Goal: Find specific page/section

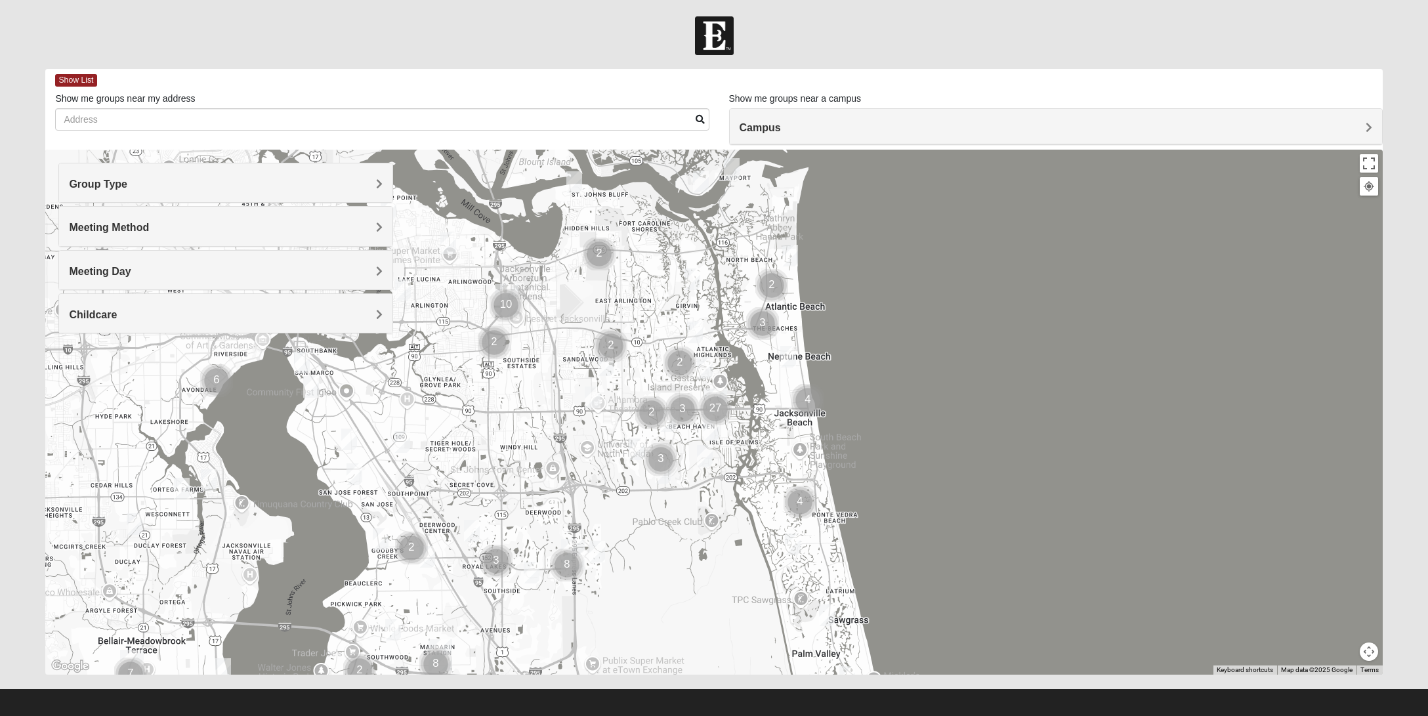
click at [196, 162] on div at bounding box center [713, 412] width 1337 height 525
click at [198, 184] on h4 "Group Type" at bounding box center [225, 184] width 313 height 12
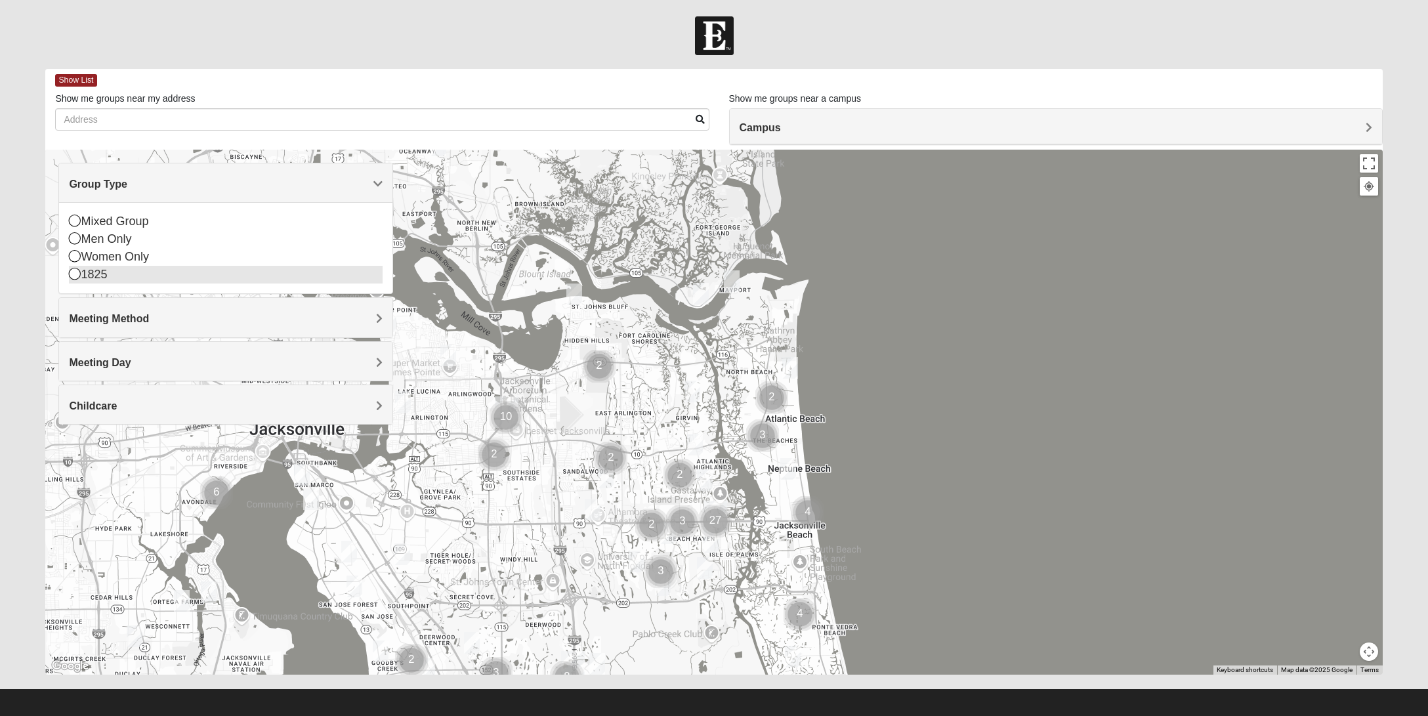
click at [97, 275] on div "1825" at bounding box center [225, 275] width 313 height 18
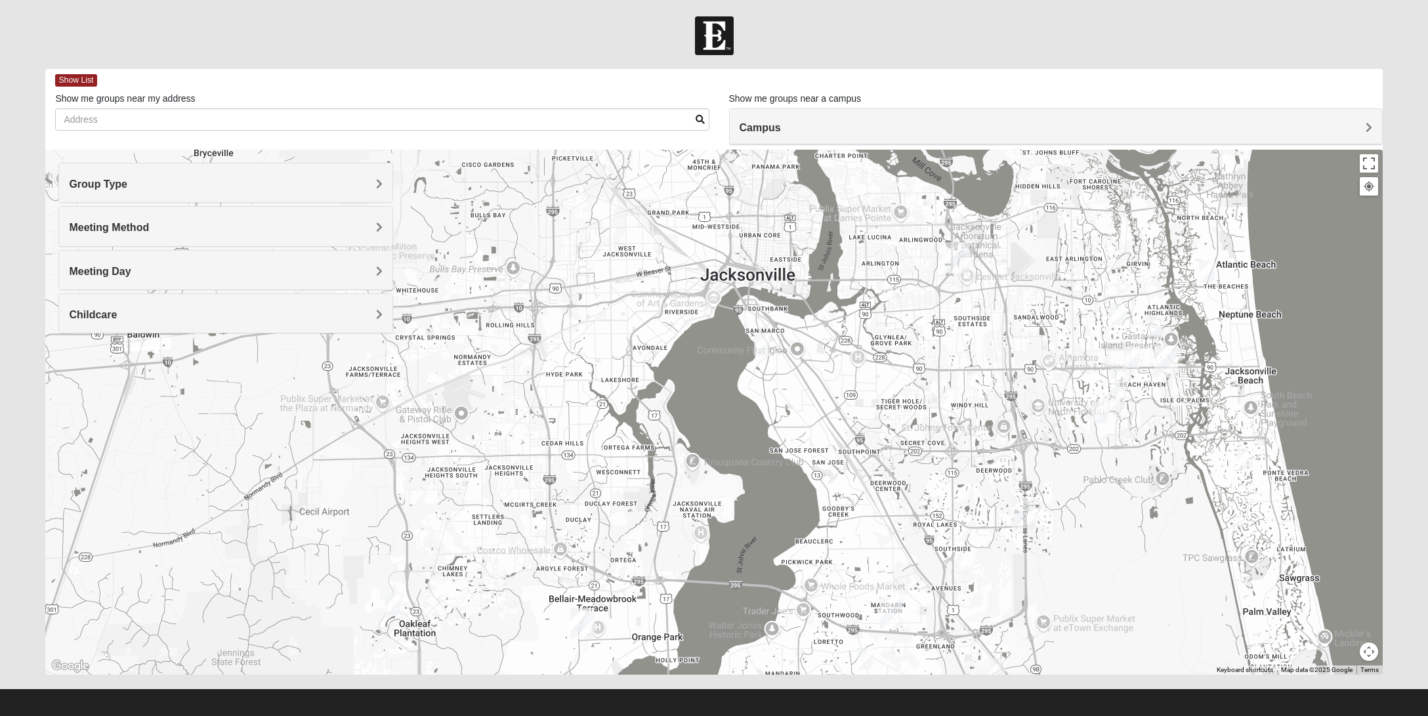
drag, startPoint x: 383, startPoint y: 543, endPoint x: 829, endPoint y: 391, distance: 470.8
click at [829, 391] on div "[PERSON_NAME] [GEOGRAPHIC_DATA] [PERSON_NAME] [GEOGRAPHIC_DATA] [STREET_ADDRESS…" at bounding box center [713, 412] width 1337 height 525
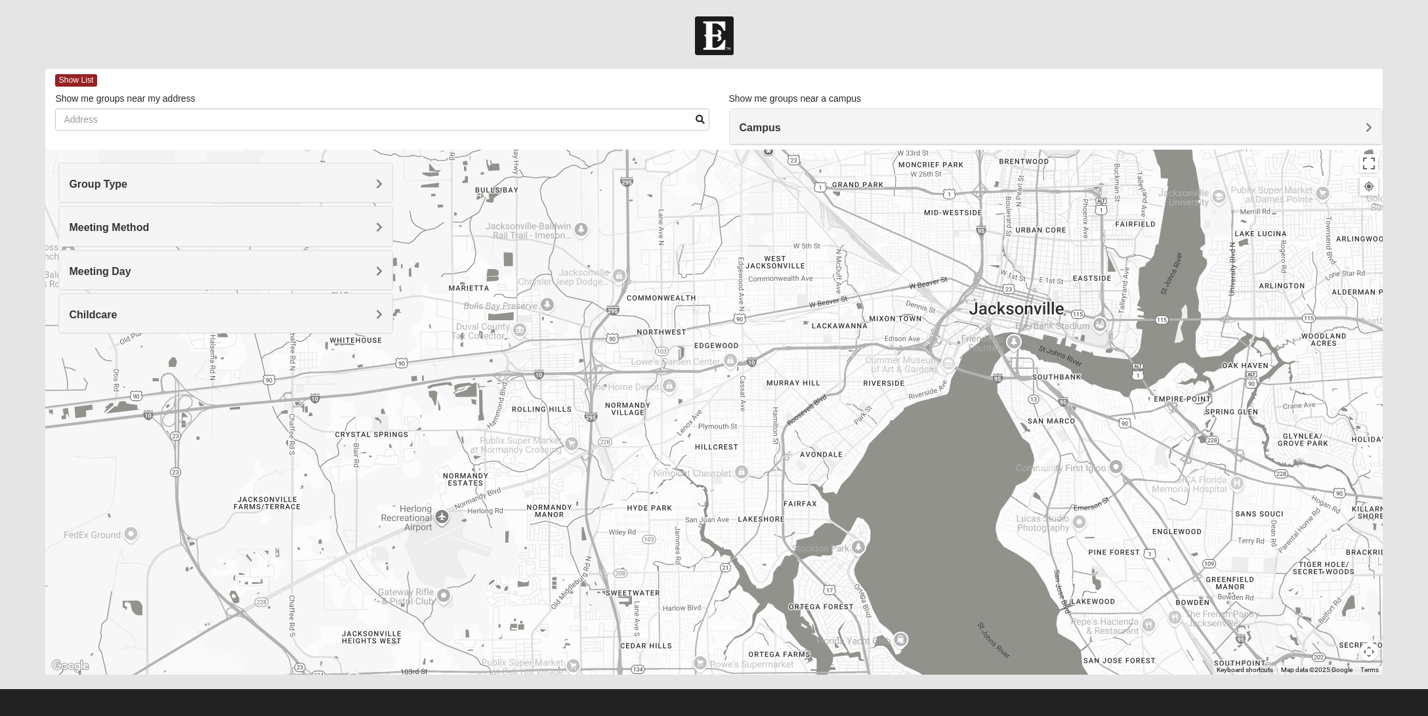
drag, startPoint x: 546, startPoint y: 325, endPoint x: 582, endPoint y: 423, distance: 103.6
click at [582, 423] on div "[PERSON_NAME] [GEOGRAPHIC_DATA] [PERSON_NAME] [GEOGRAPHIC_DATA] [STREET_ADDRESS…" at bounding box center [713, 412] width 1337 height 525
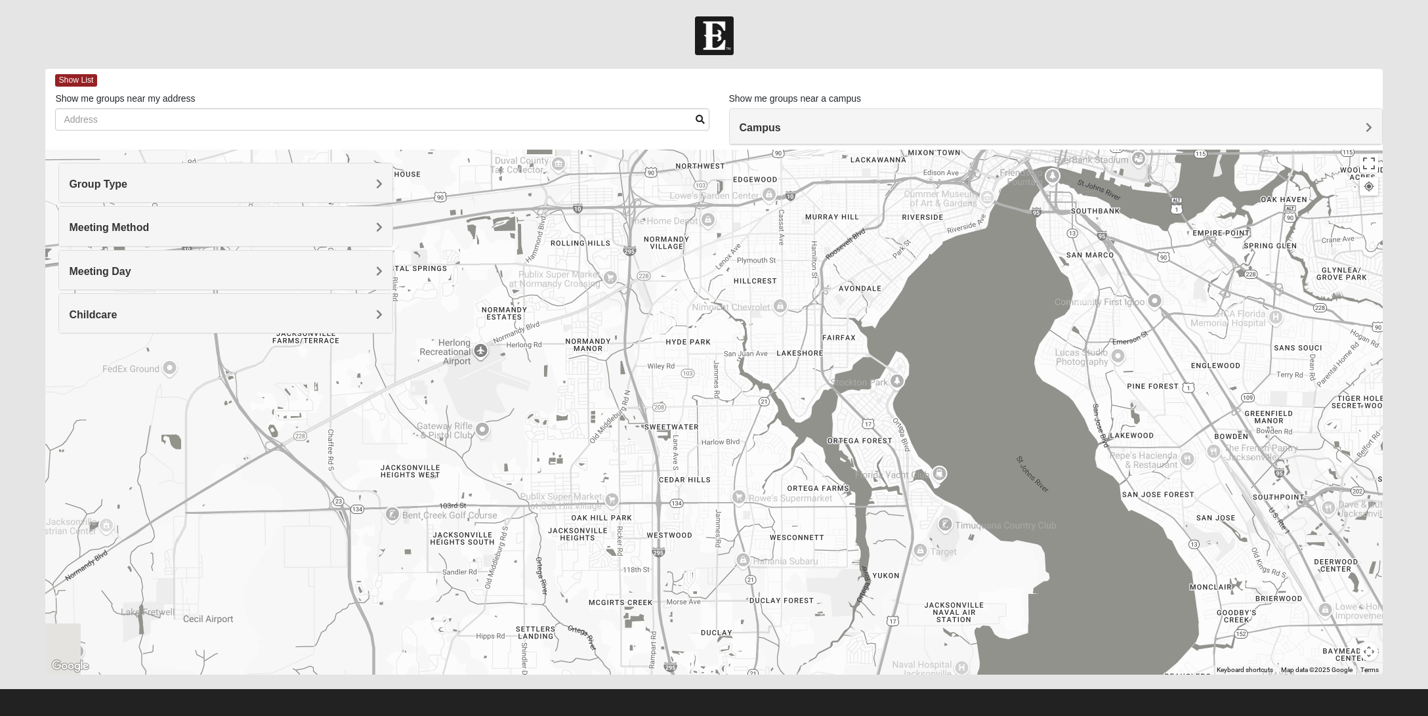
drag, startPoint x: 634, startPoint y: 540, endPoint x: 674, endPoint y: 371, distance: 173.3
click at [674, 371] on div "[PERSON_NAME] [GEOGRAPHIC_DATA] [PERSON_NAME] [GEOGRAPHIC_DATA] [STREET_ADDRESS…" at bounding box center [713, 412] width 1337 height 525
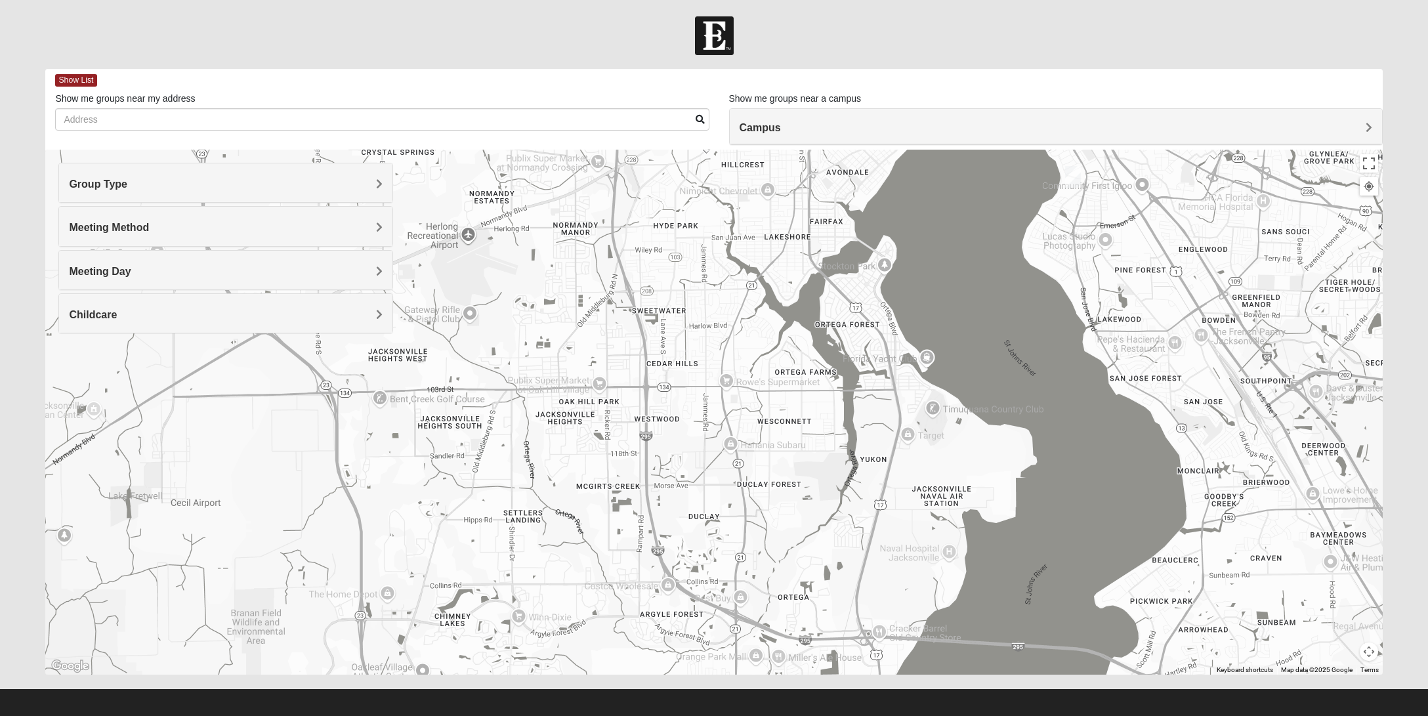
drag, startPoint x: 637, startPoint y: 530, endPoint x: 621, endPoint y: 411, distance: 120.5
click at [623, 411] on div "[PERSON_NAME] [GEOGRAPHIC_DATA] [PERSON_NAME] [GEOGRAPHIC_DATA] [STREET_ADDRESS…" at bounding box center [713, 412] width 1337 height 525
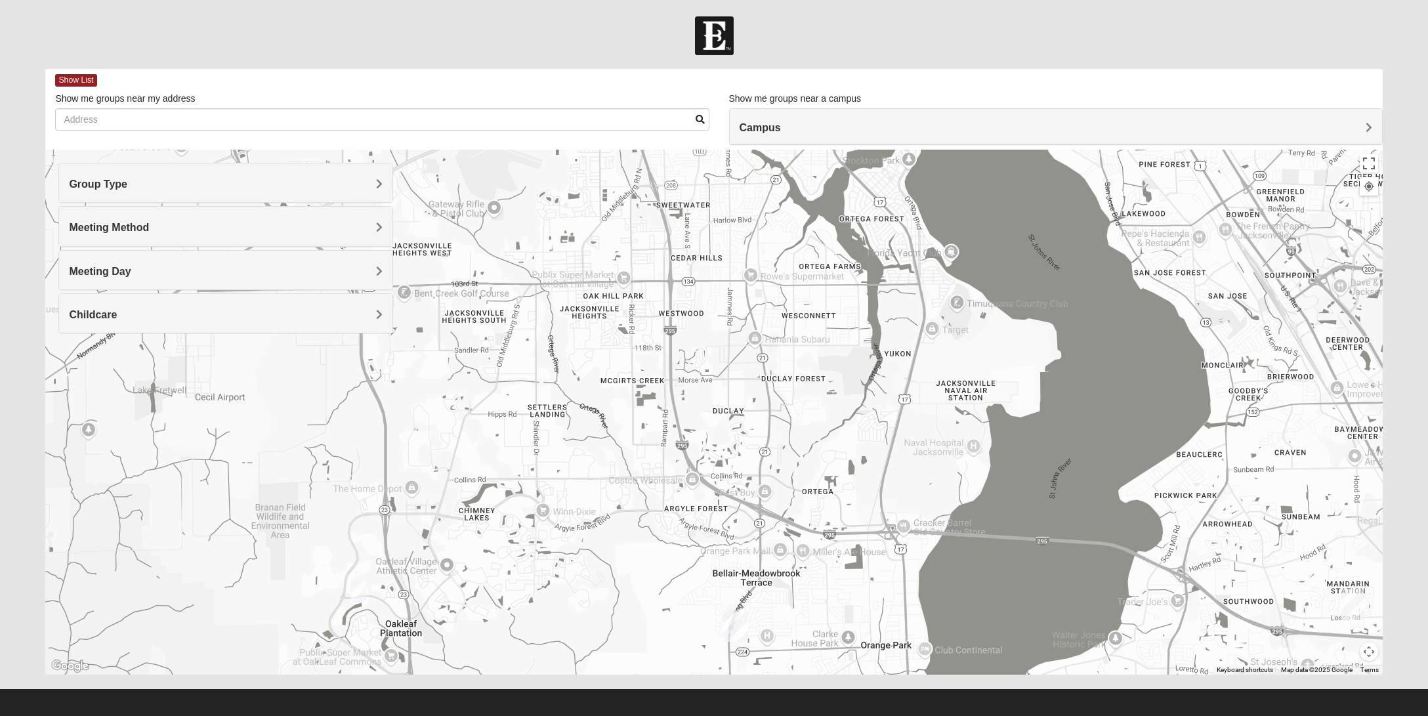
drag, startPoint x: 600, startPoint y: 544, endPoint x: 627, endPoint y: 429, distance: 117.8
click at [627, 429] on div "[PERSON_NAME] [GEOGRAPHIC_DATA] [PERSON_NAME] [GEOGRAPHIC_DATA] [STREET_ADDRESS…" at bounding box center [713, 412] width 1337 height 525
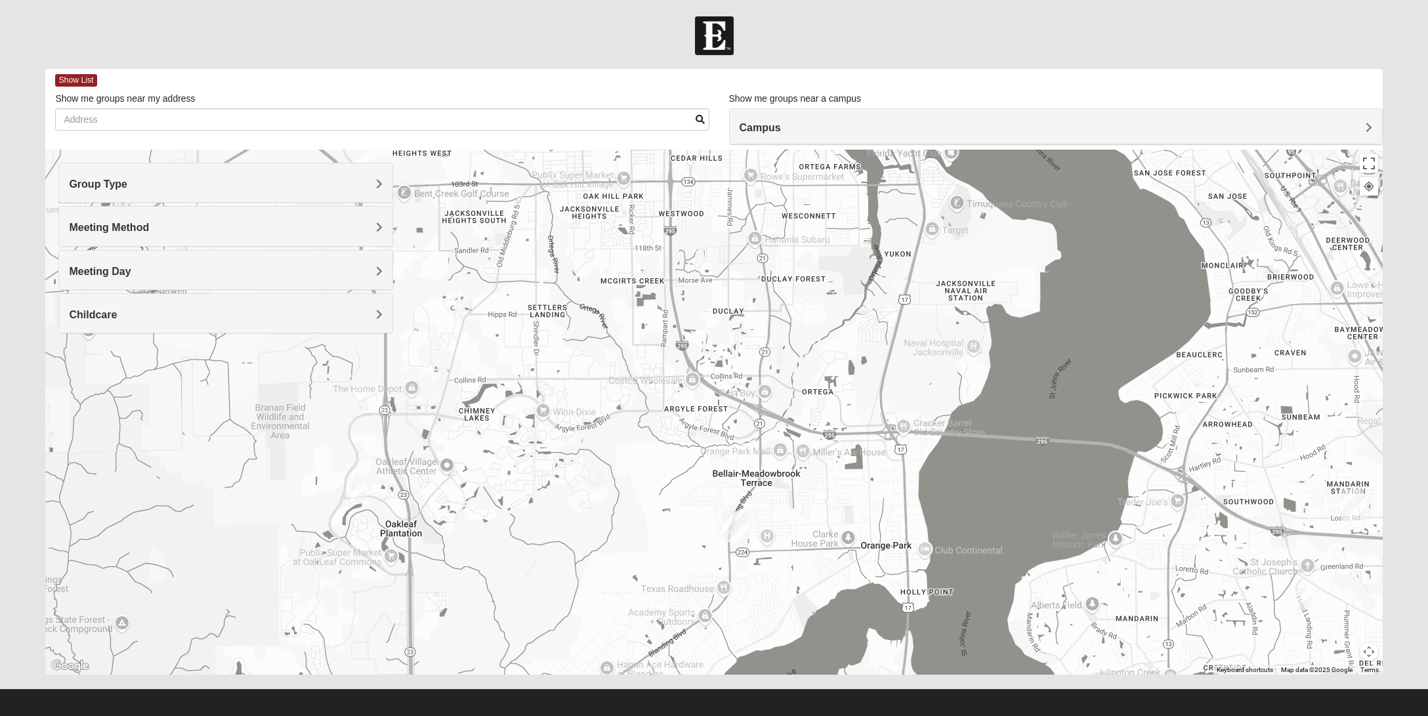
drag, startPoint x: 614, startPoint y: 528, endPoint x: 614, endPoint y: 423, distance: 105.0
click at [614, 423] on div "[PERSON_NAME] [GEOGRAPHIC_DATA] [PERSON_NAME] [GEOGRAPHIC_DATA] [STREET_ADDRESS…" at bounding box center [713, 412] width 1337 height 525
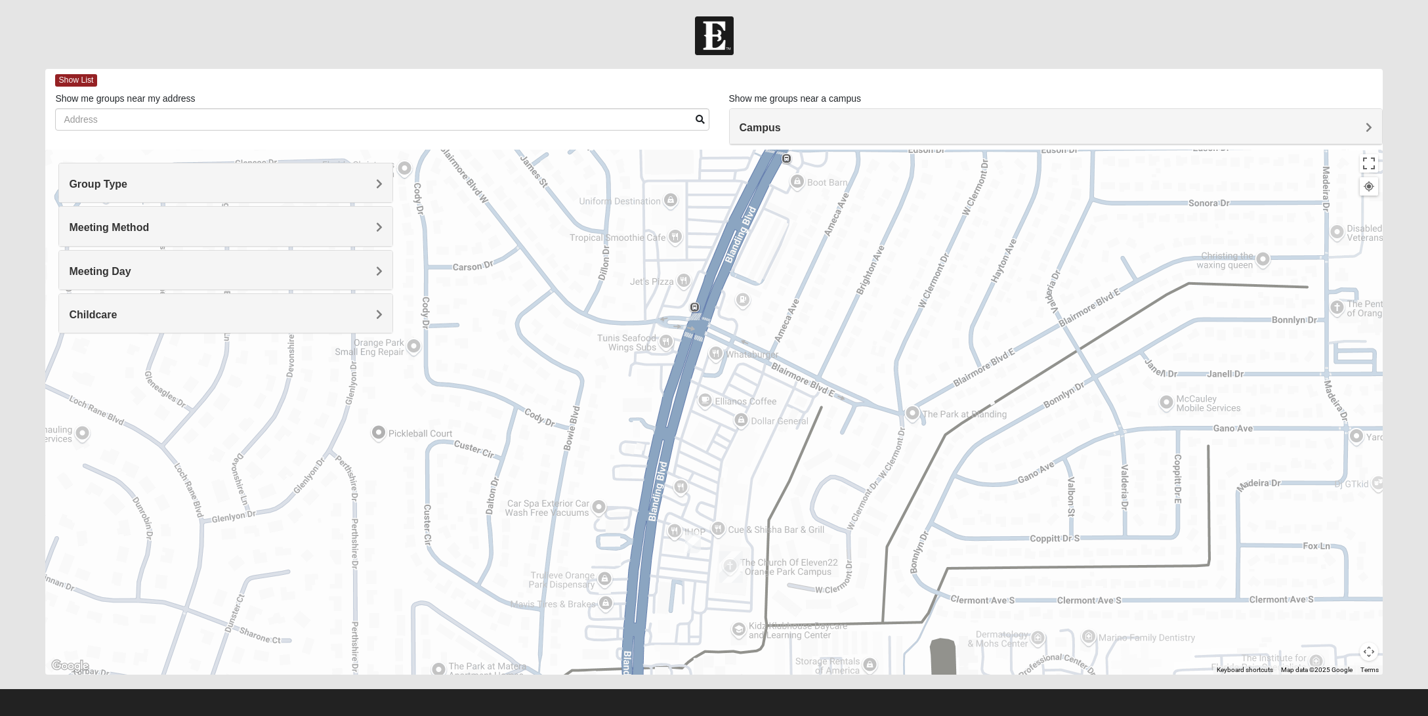
drag, startPoint x: 736, startPoint y: 595, endPoint x: 722, endPoint y: 528, distance: 68.5
click at [744, 478] on div "[PERSON_NAME] [GEOGRAPHIC_DATA] [PERSON_NAME] [GEOGRAPHIC_DATA] [STREET_ADDRESS…" at bounding box center [713, 412] width 1337 height 525
click at [690, 543] on img "1825 Women Hearons" at bounding box center [693, 541] width 26 height 32
click at [779, 459] on button "Close" at bounding box center [777, 457] width 31 height 31
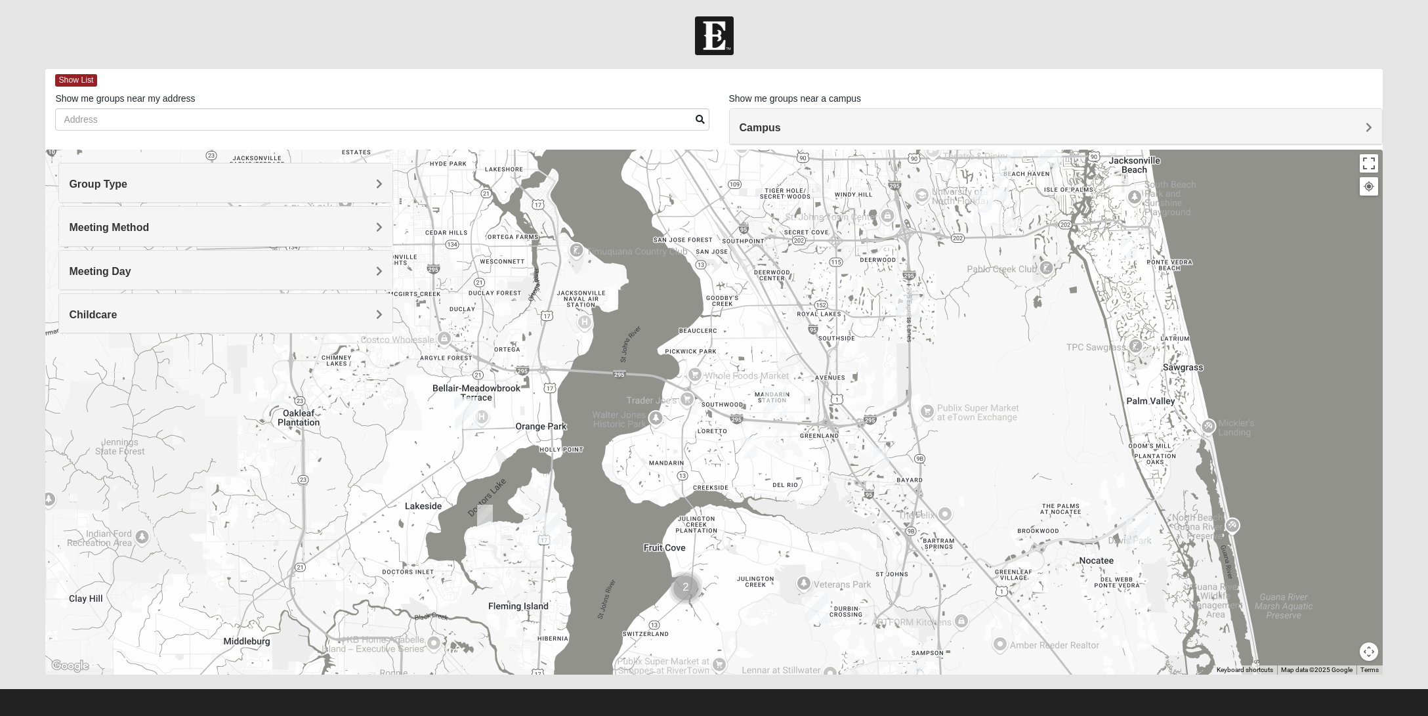
drag, startPoint x: 1186, startPoint y: 524, endPoint x: 1017, endPoint y: 307, distance: 274.9
click at [1017, 307] on div at bounding box center [713, 412] width 1337 height 525
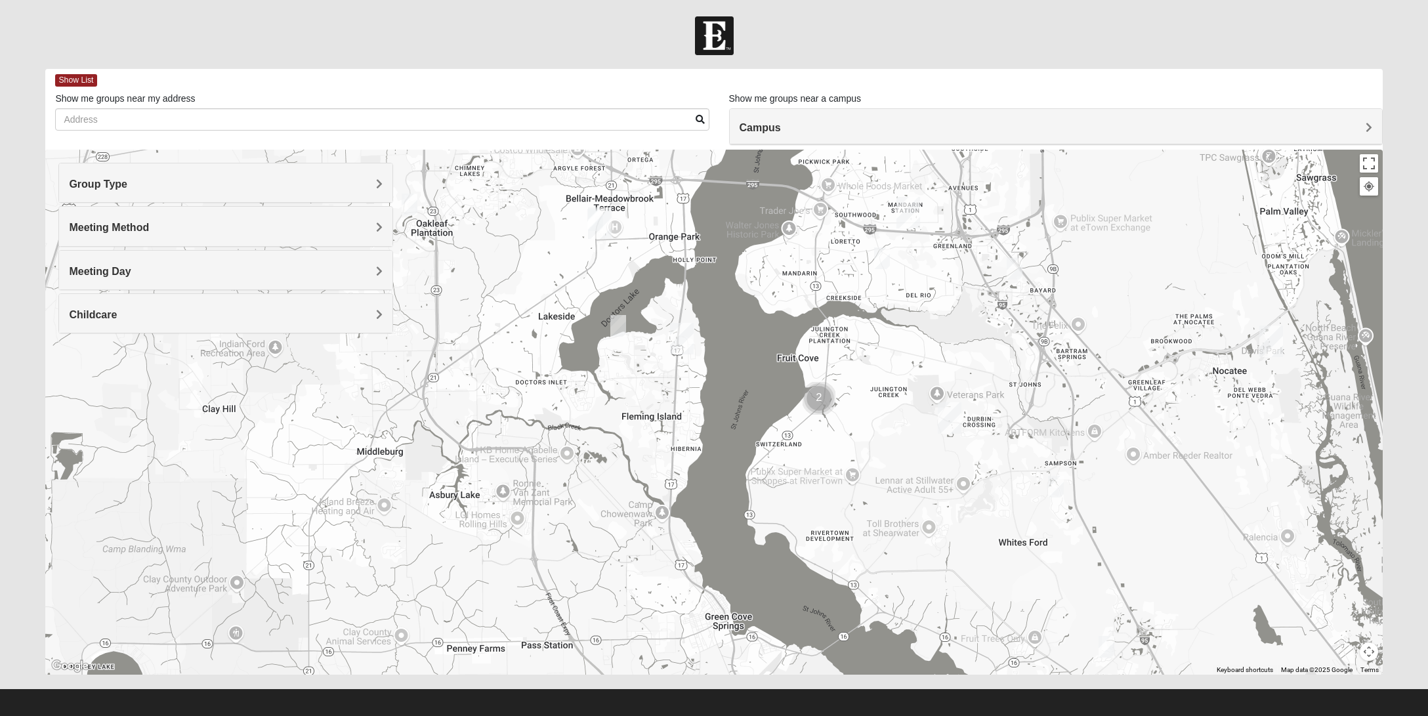
drag, startPoint x: 730, startPoint y: 570, endPoint x: 863, endPoint y: 380, distance: 232.3
click at [863, 380] on div at bounding box center [713, 412] width 1337 height 525
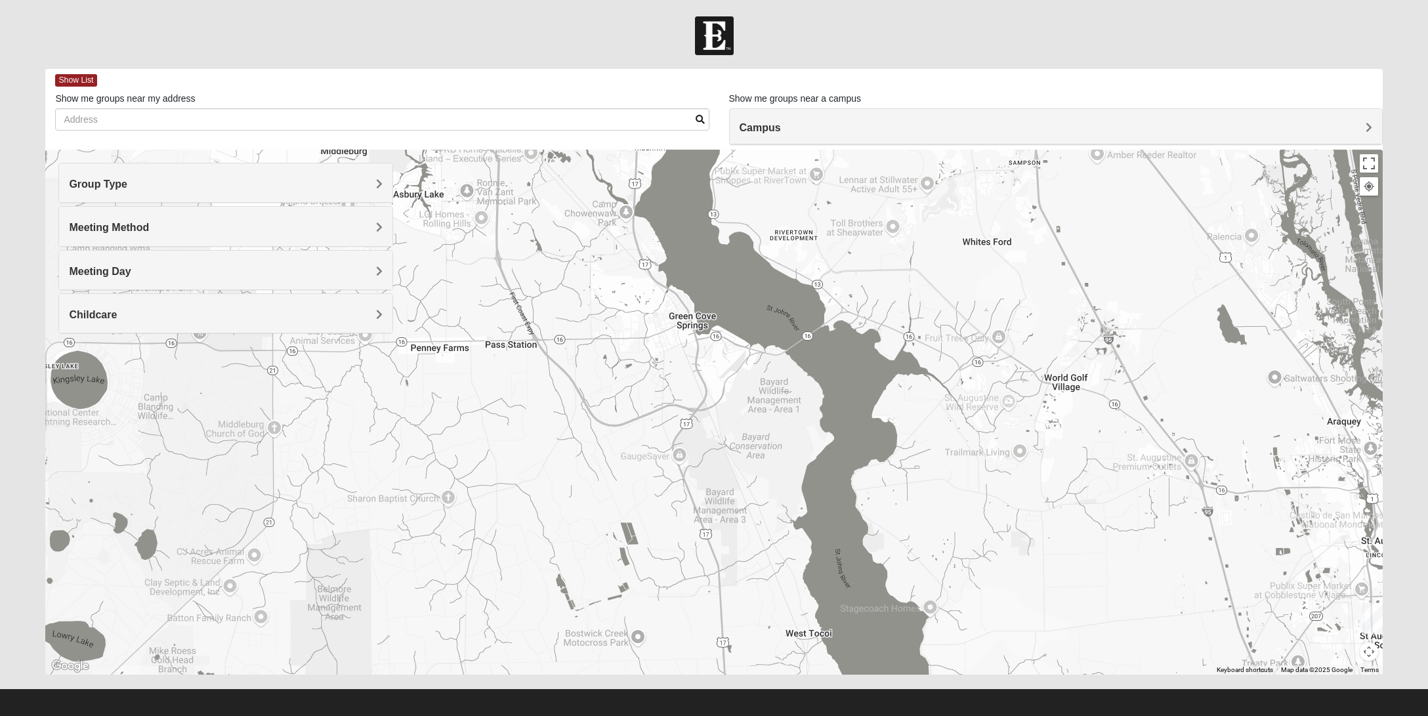
drag, startPoint x: 908, startPoint y: 571, endPoint x: 869, endPoint y: 268, distance: 305.0
click at [869, 268] on div at bounding box center [713, 412] width 1337 height 525
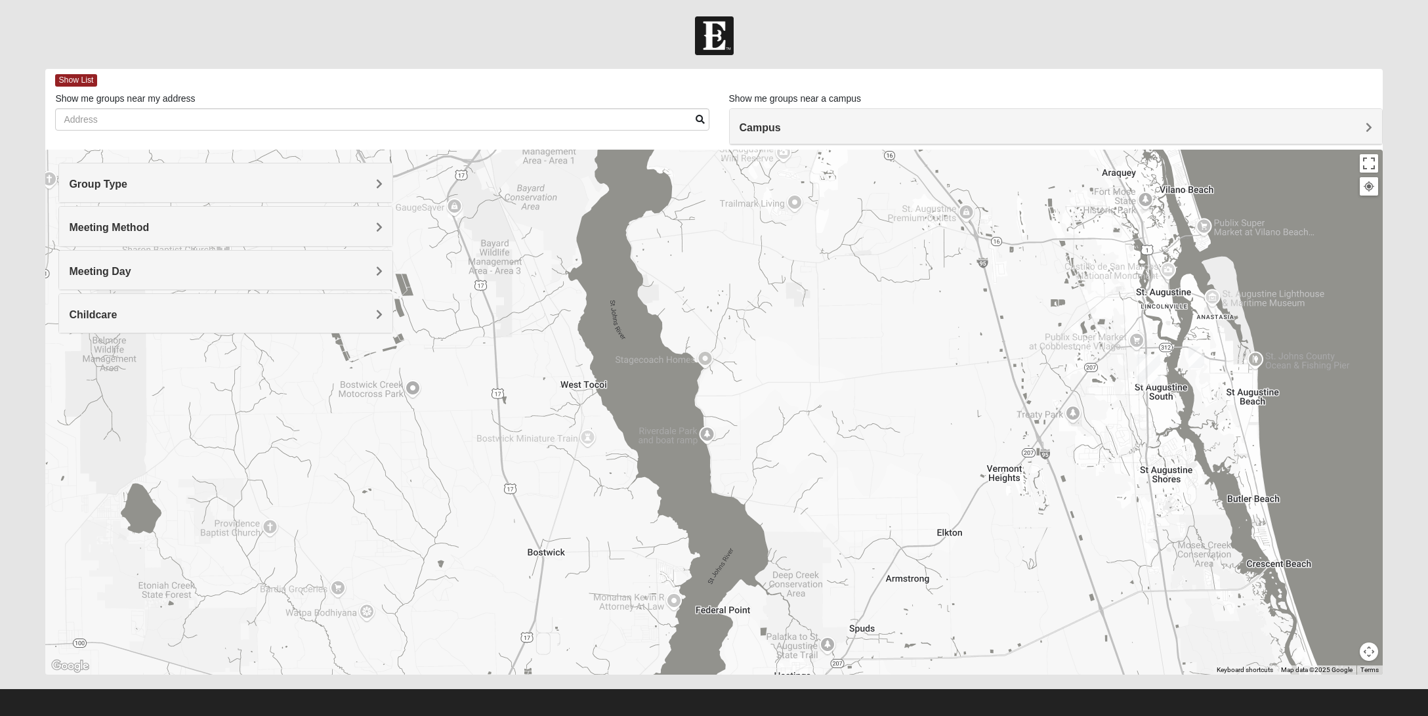
drag, startPoint x: 1026, startPoint y: 526, endPoint x: 846, endPoint y: 335, distance: 261.8
click at [846, 335] on div at bounding box center [713, 412] width 1337 height 525
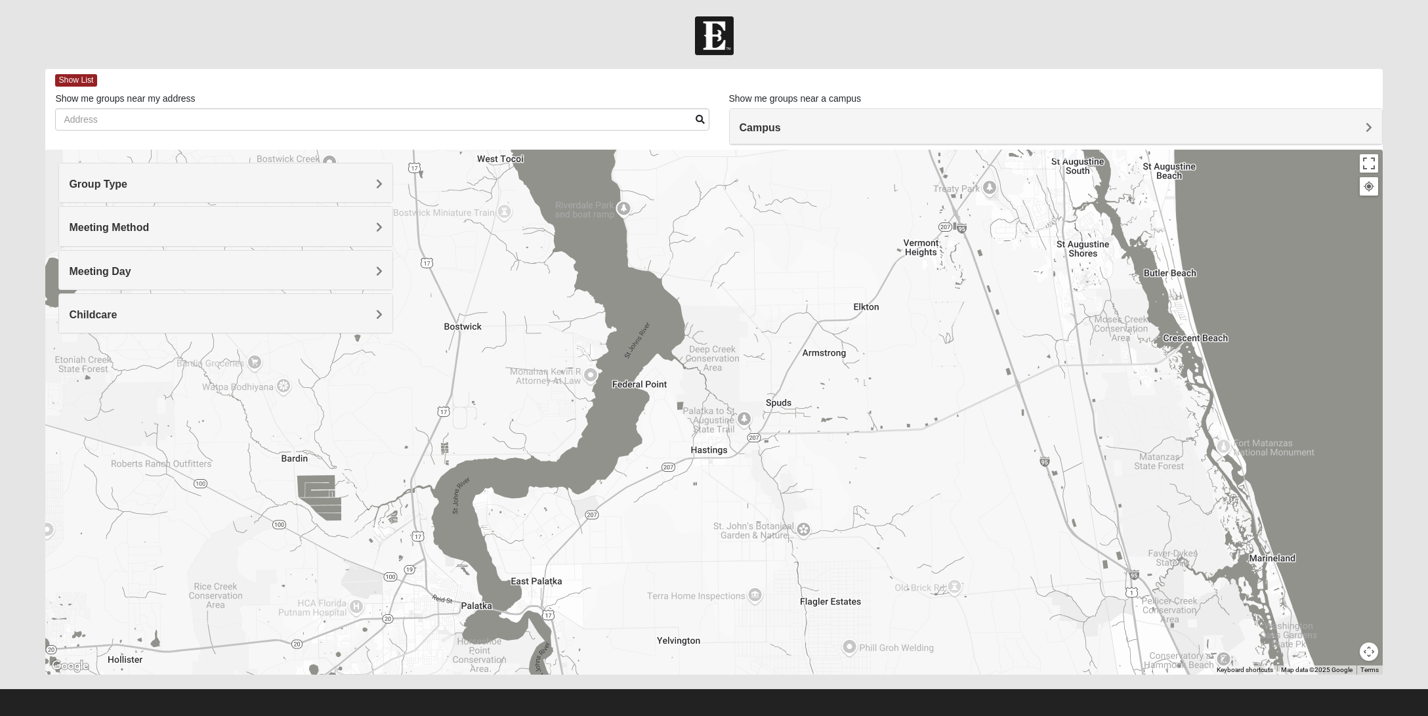
drag, startPoint x: 968, startPoint y: 574, endPoint x: 884, endPoint y: 346, distance: 242.7
click at [884, 346] on div at bounding box center [713, 412] width 1337 height 525
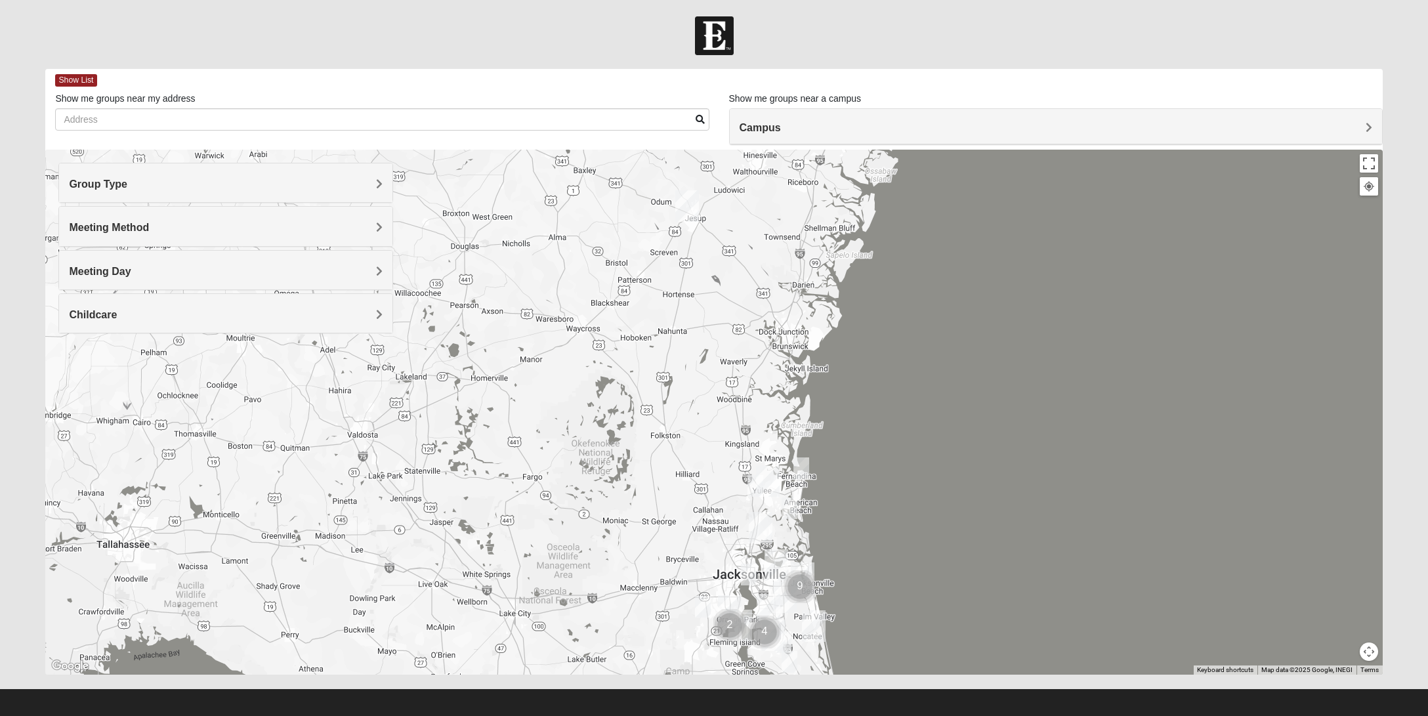
drag, startPoint x: 801, startPoint y: 472, endPoint x: 658, endPoint y: 702, distance: 271.1
click at [658, 675] on div at bounding box center [713, 412] width 1337 height 525
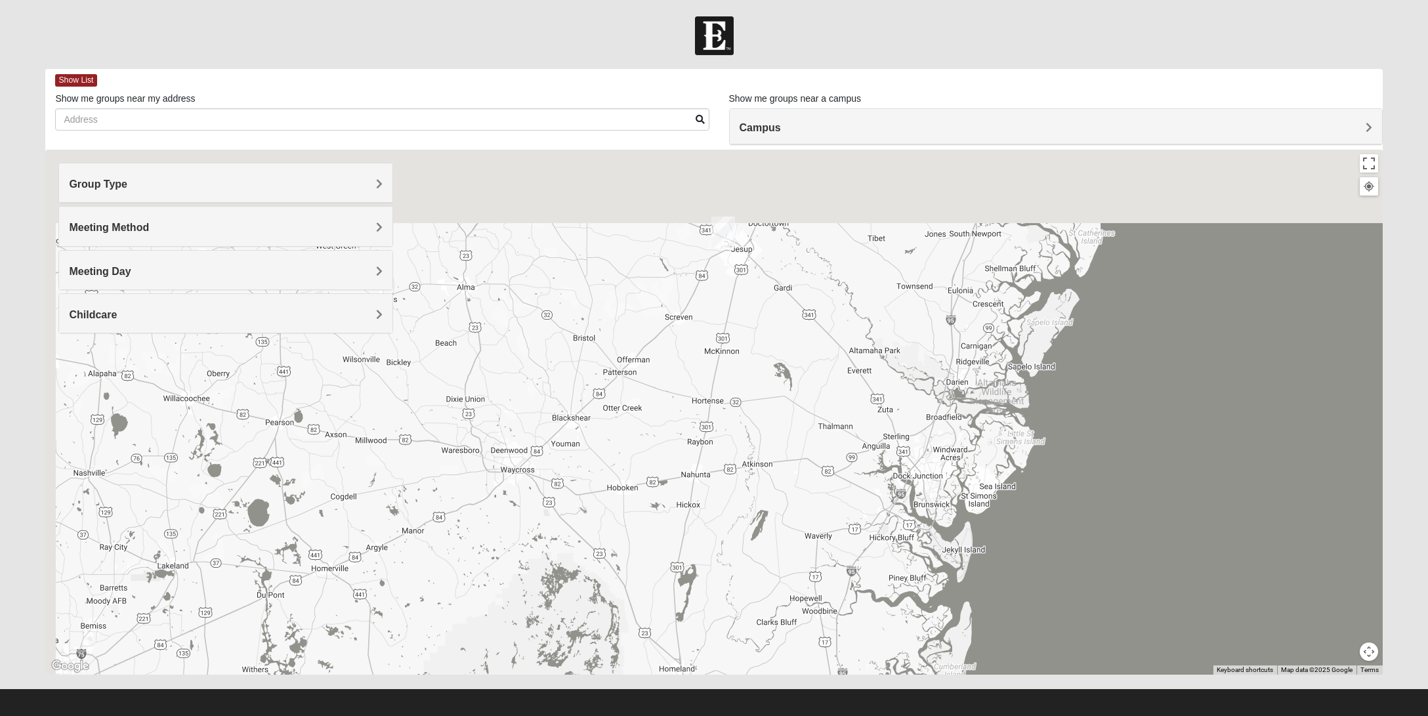
drag, startPoint x: 780, startPoint y: 316, endPoint x: 799, endPoint y: 342, distance: 32.4
click at [799, 342] on div at bounding box center [713, 412] width 1337 height 525
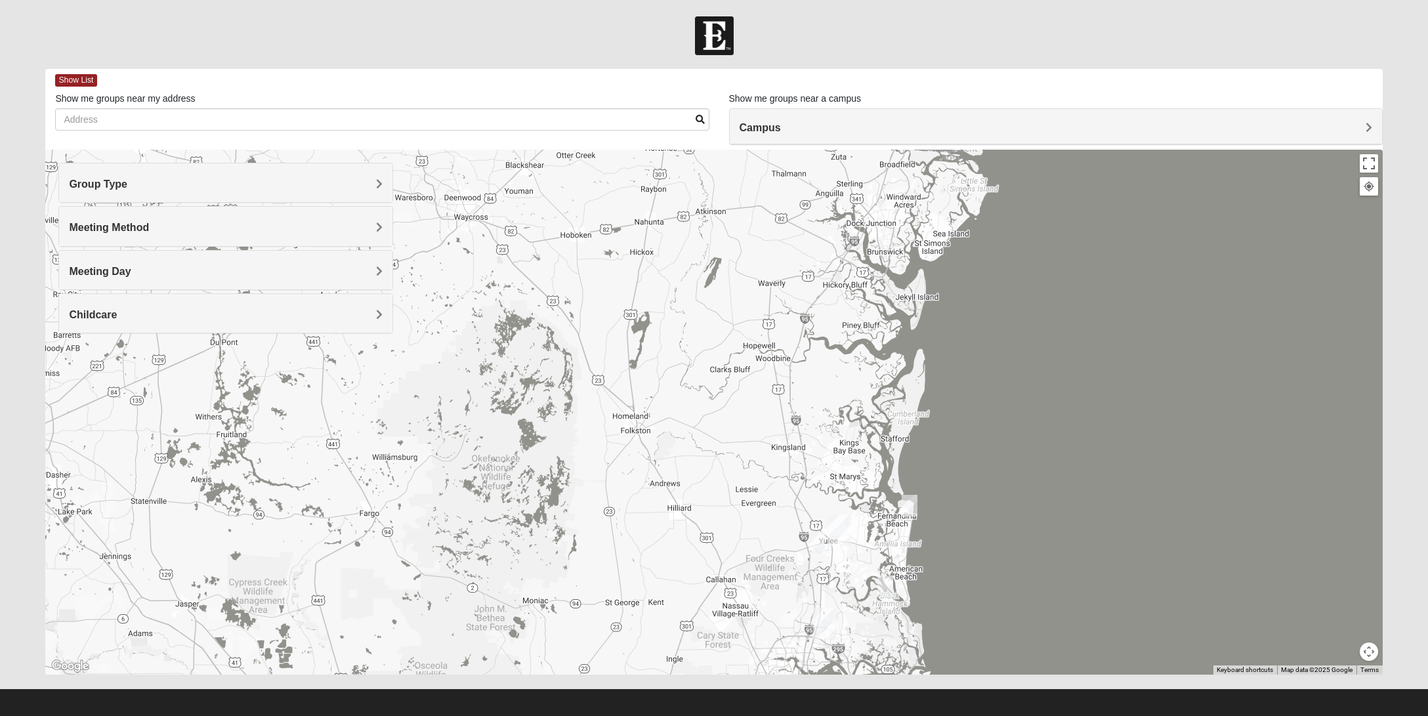
drag, startPoint x: 831, startPoint y: 596, endPoint x: 752, endPoint y: 378, distance: 231.9
click at [766, 327] on div at bounding box center [713, 412] width 1337 height 525
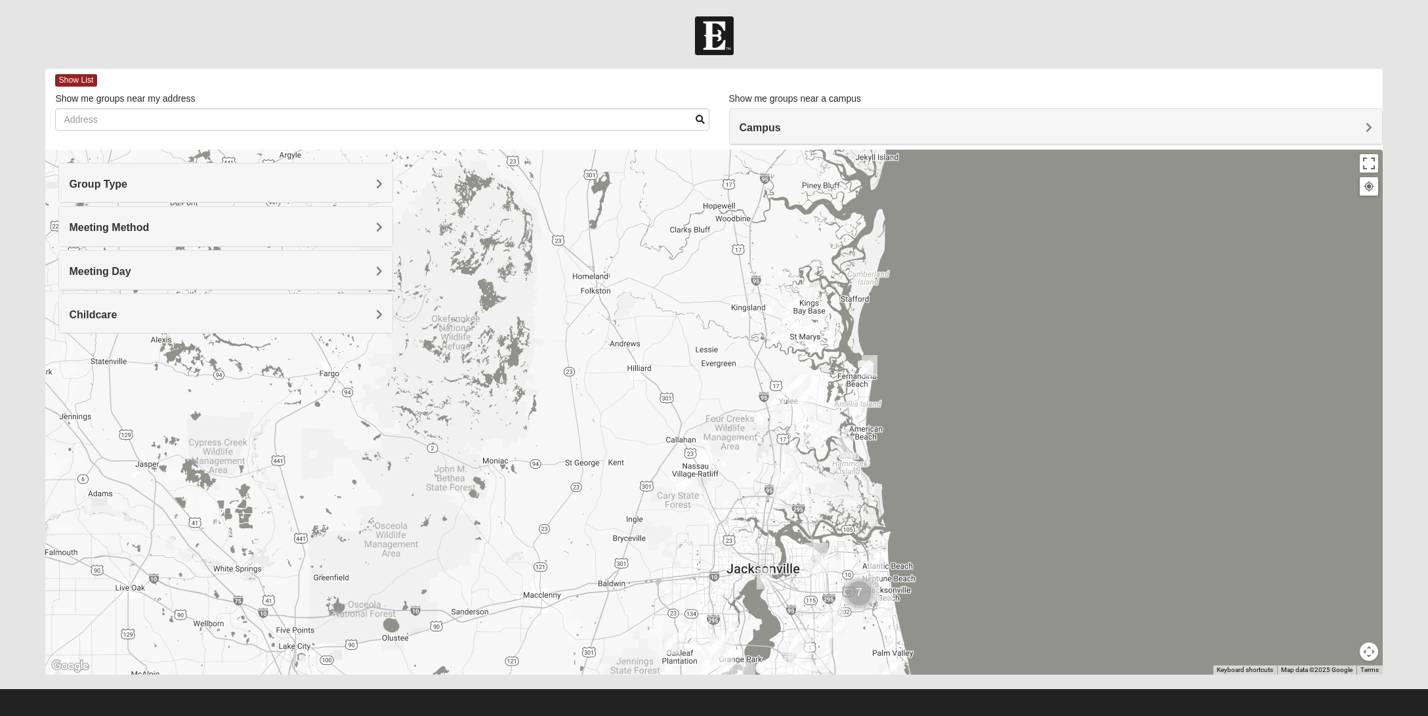
drag, startPoint x: 714, startPoint y: 509, endPoint x: 703, endPoint y: 470, distance: 39.7
click at [703, 470] on div at bounding box center [713, 412] width 1337 height 525
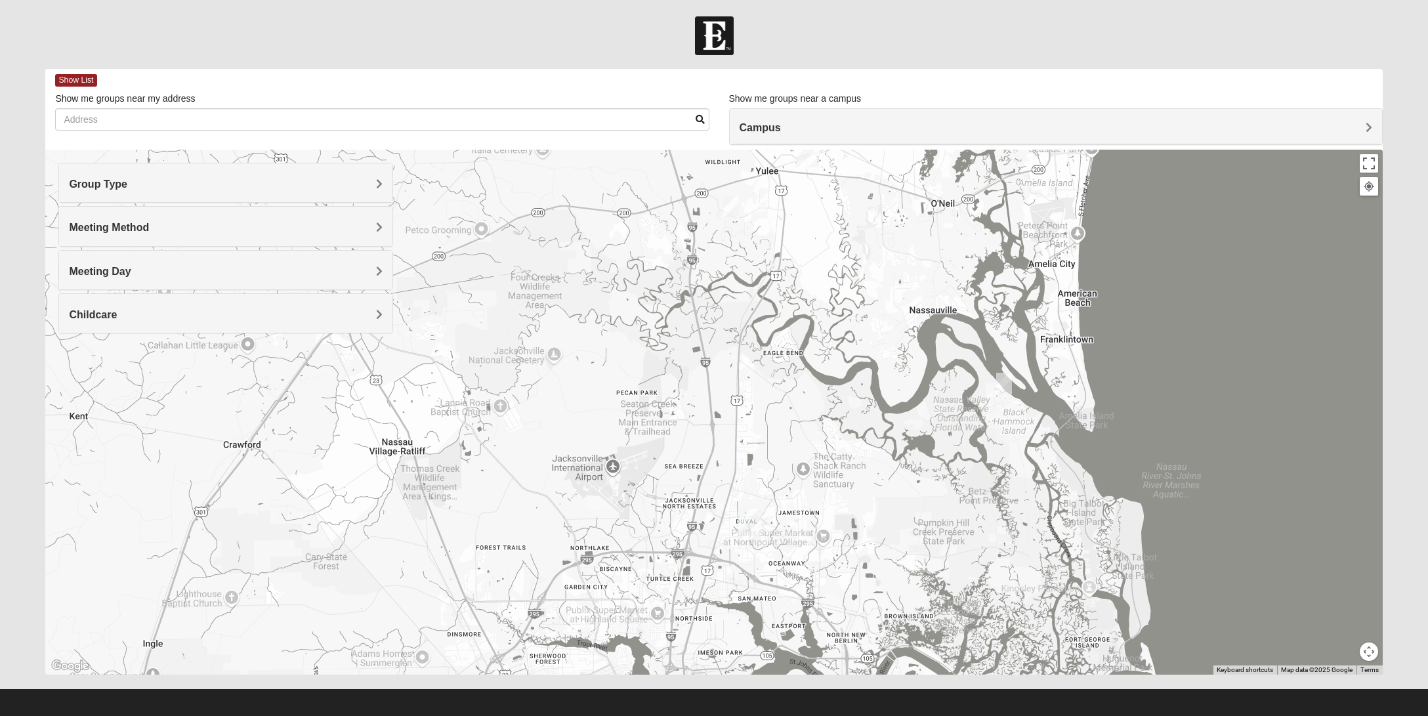
drag, startPoint x: 760, startPoint y: 617, endPoint x: 787, endPoint y: 400, distance: 218.3
click at [787, 400] on div at bounding box center [713, 412] width 1337 height 525
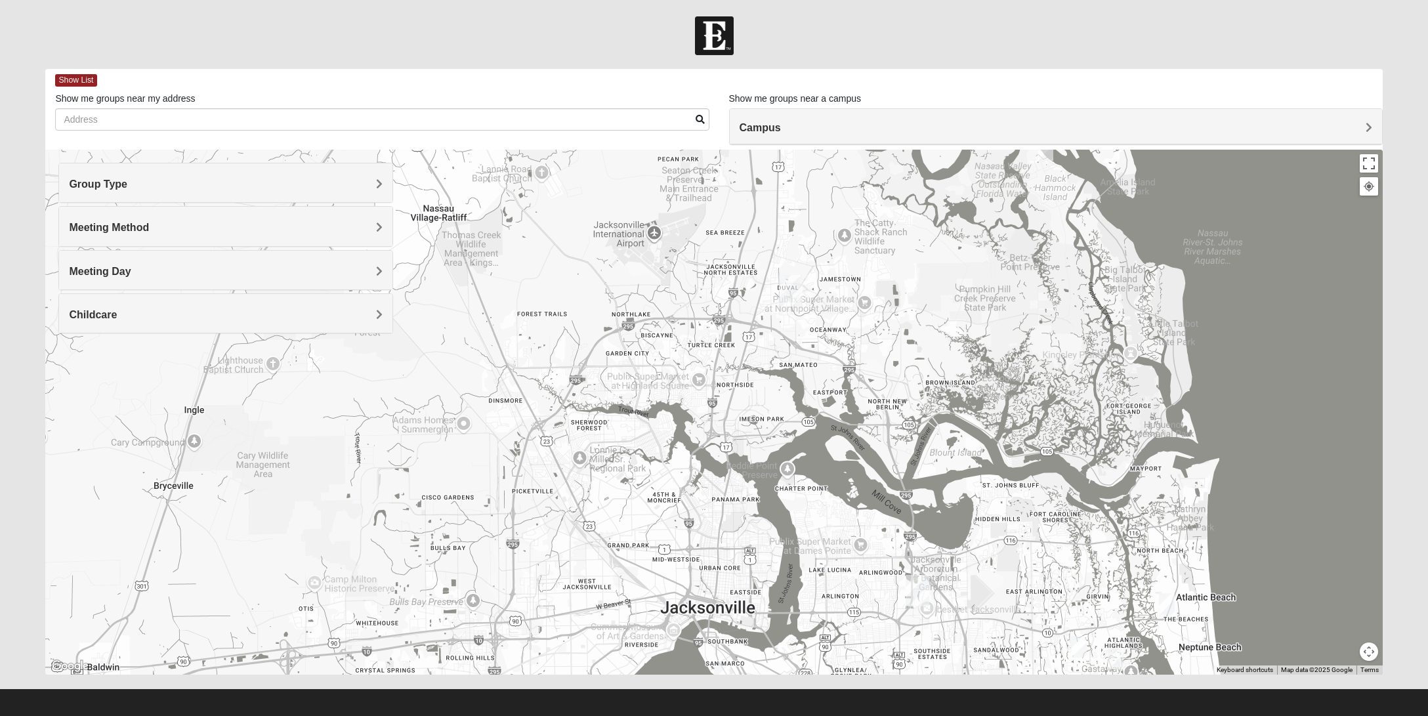
drag, startPoint x: 772, startPoint y: 637, endPoint x: 814, endPoint y: 404, distance: 237.2
click at [814, 404] on div at bounding box center [713, 412] width 1337 height 525
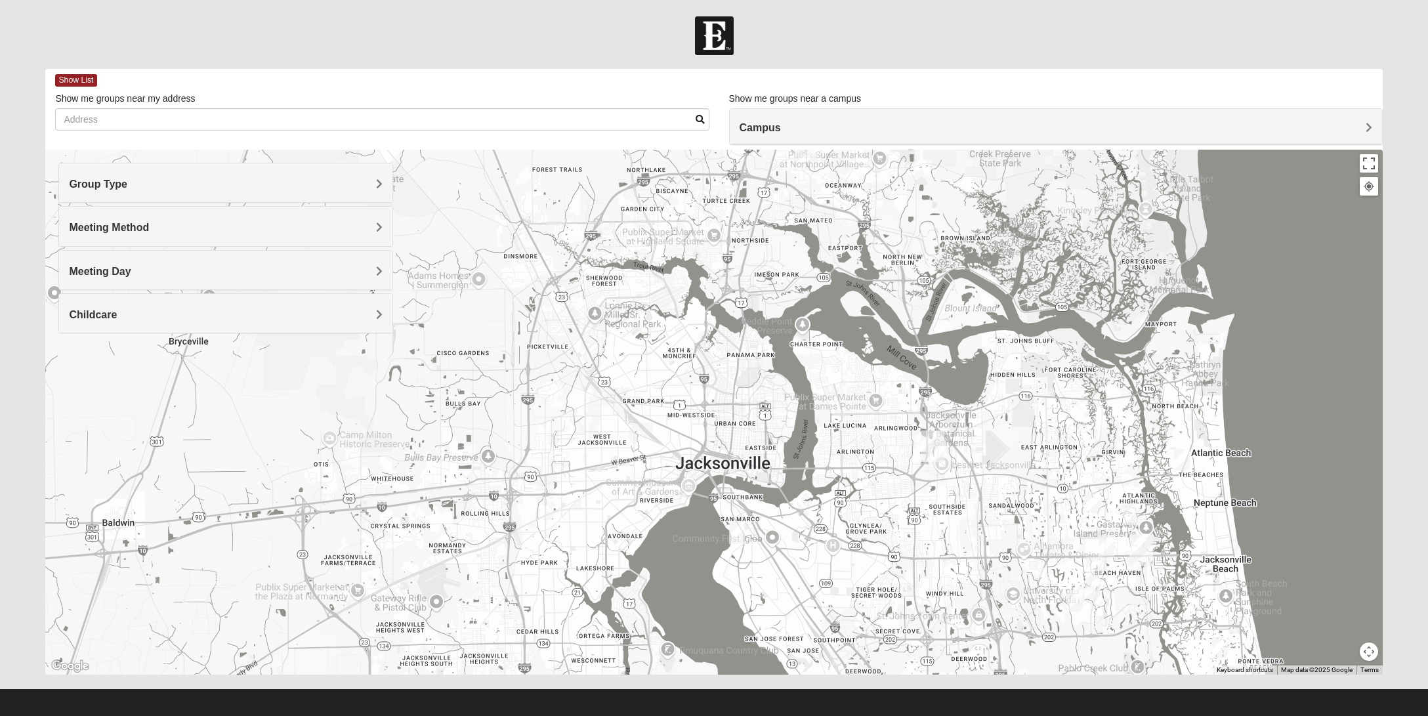
drag, startPoint x: 745, startPoint y: 589, endPoint x: 759, endPoint y: 454, distance: 135.9
click at [759, 454] on div at bounding box center [713, 412] width 1337 height 525
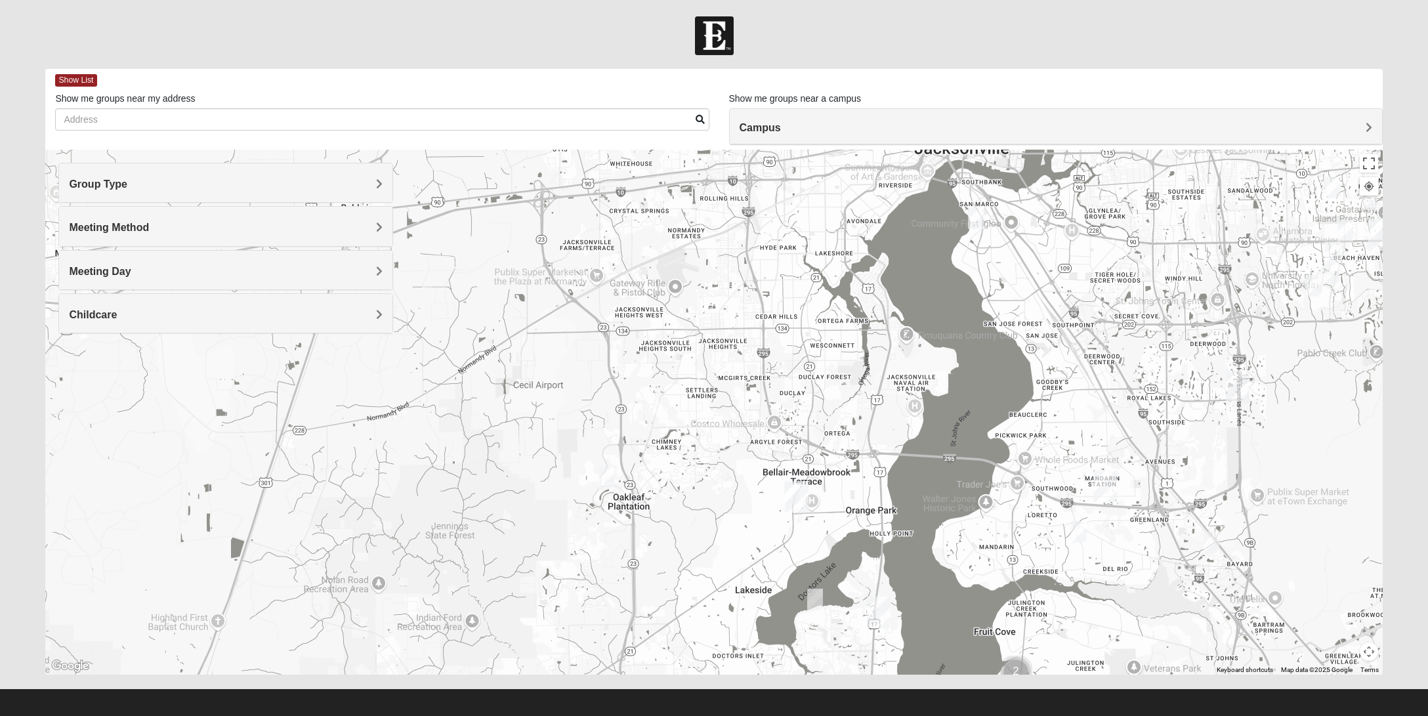
drag, startPoint x: 787, startPoint y: 606, endPoint x: 1028, endPoint y: 289, distance: 397.5
click at [1028, 289] on div at bounding box center [713, 412] width 1337 height 525
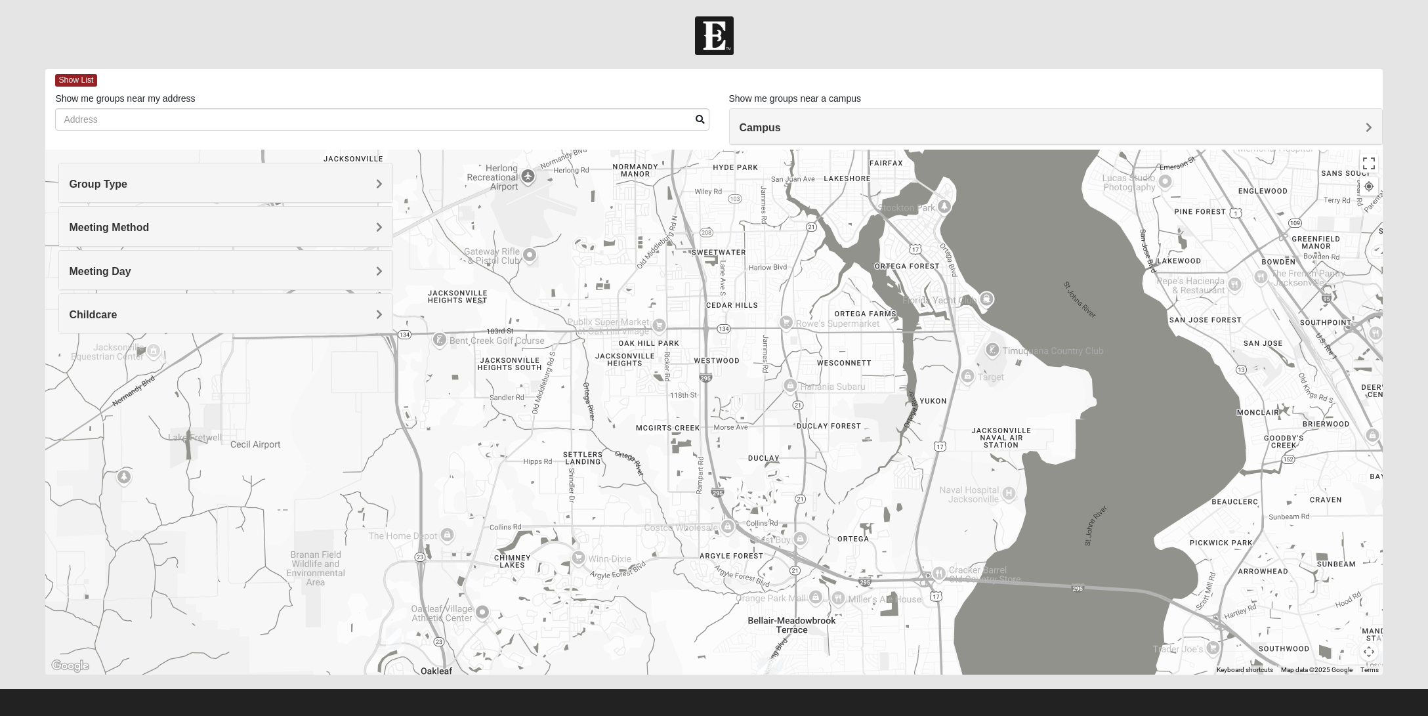
drag, startPoint x: 480, startPoint y: 463, endPoint x: 491, endPoint y: 428, distance: 36.7
click at [491, 431] on div at bounding box center [713, 412] width 1337 height 525
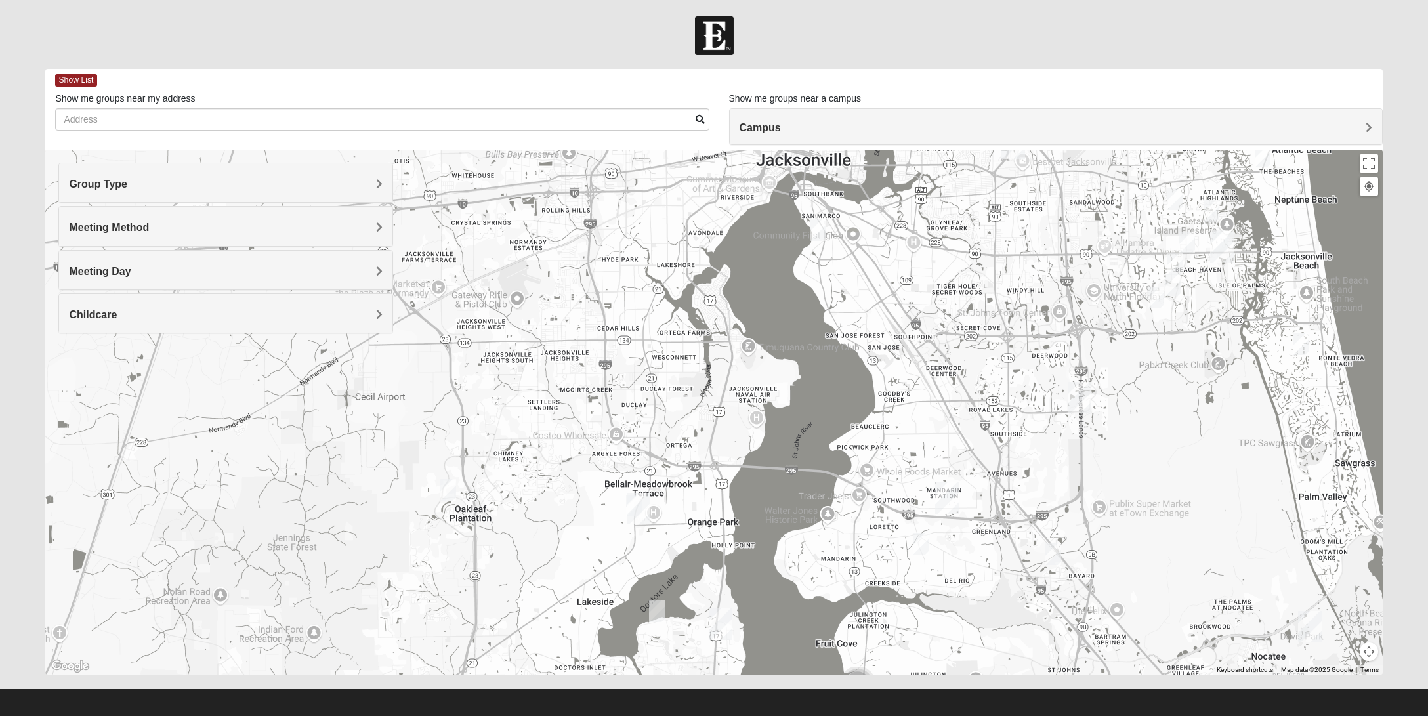
drag, startPoint x: 519, startPoint y: 555, endPoint x: 524, endPoint y: 520, distance: 35.8
click at [524, 520] on div at bounding box center [713, 412] width 1337 height 525
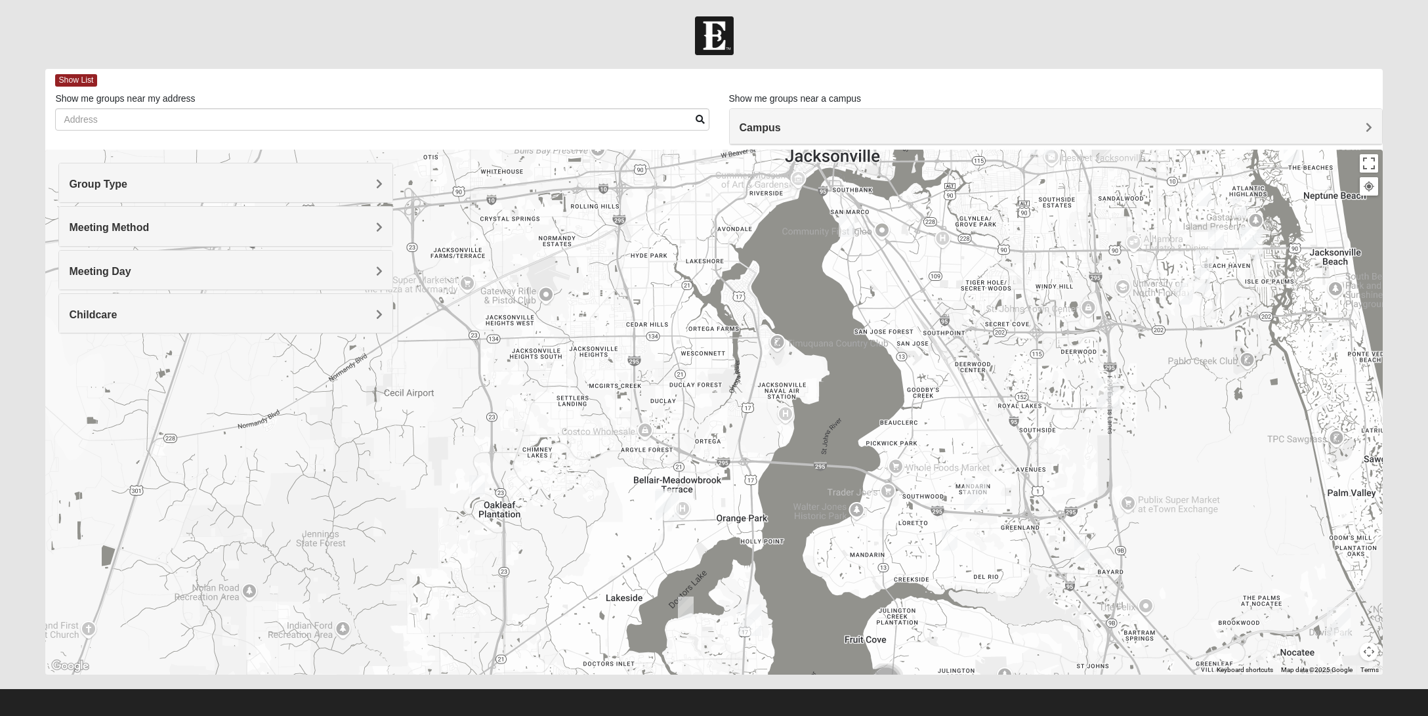
drag, startPoint x: 692, startPoint y: 423, endPoint x: 720, endPoint y: 421, distance: 28.9
click at [720, 421] on div at bounding box center [713, 412] width 1337 height 525
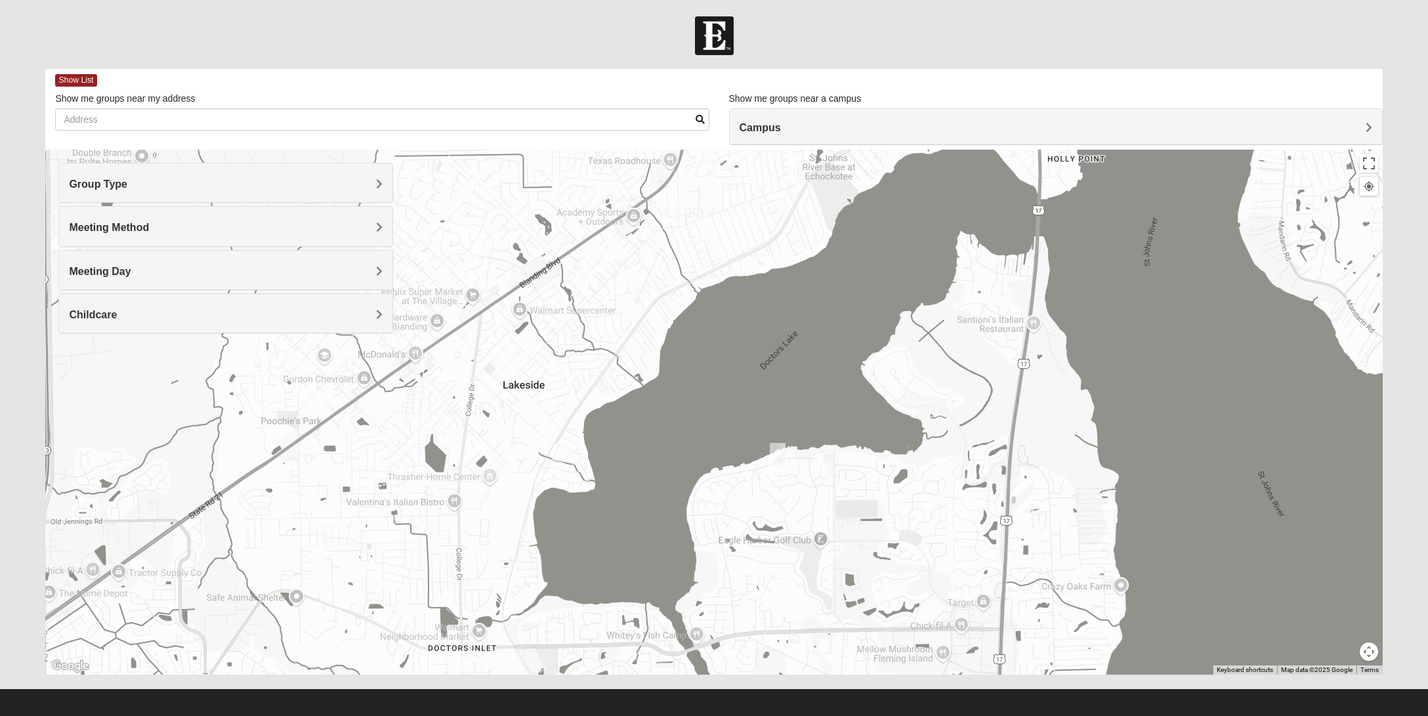
drag, startPoint x: 375, startPoint y: 615, endPoint x: 501, endPoint y: 386, distance: 261.4
click at [507, 402] on div at bounding box center [713, 412] width 1337 height 525
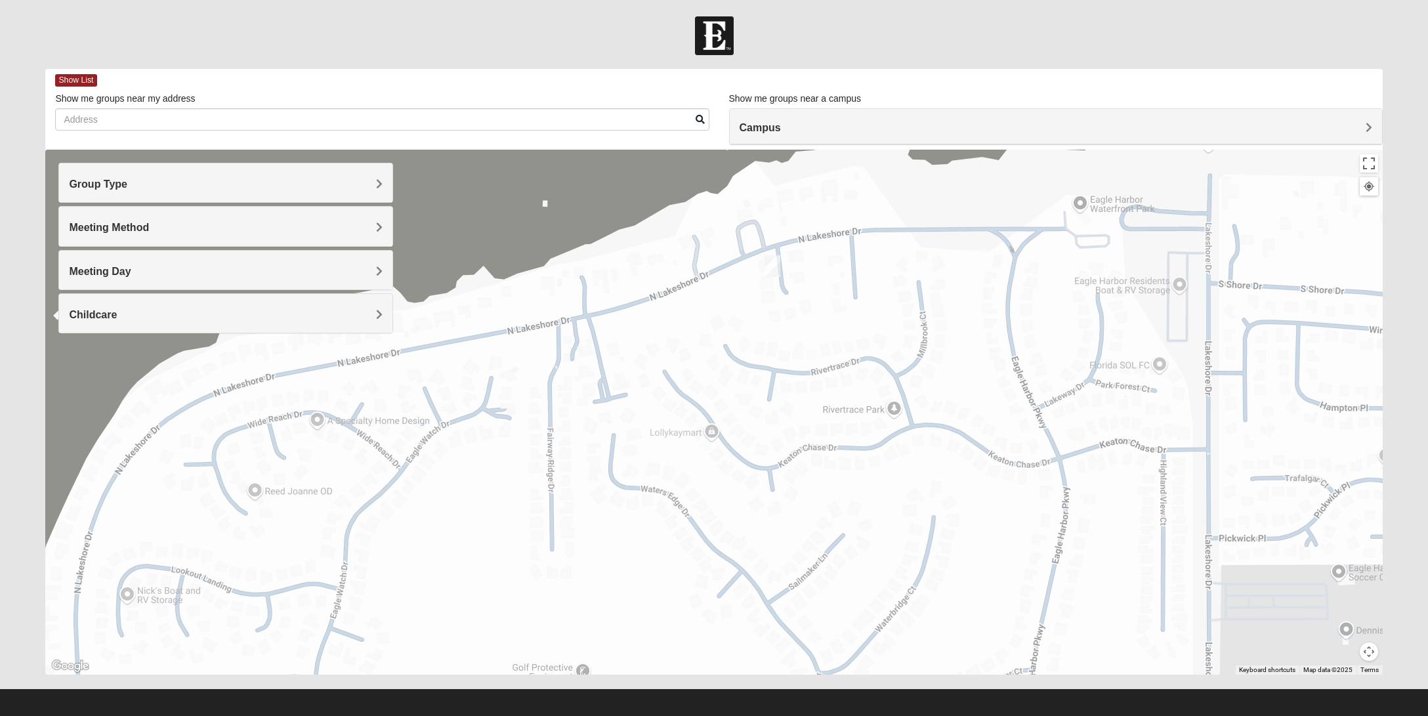
drag, startPoint x: 699, startPoint y: 554, endPoint x: 715, endPoint y: 673, distance: 119.8
click at [717, 675] on div at bounding box center [713, 412] width 1337 height 525
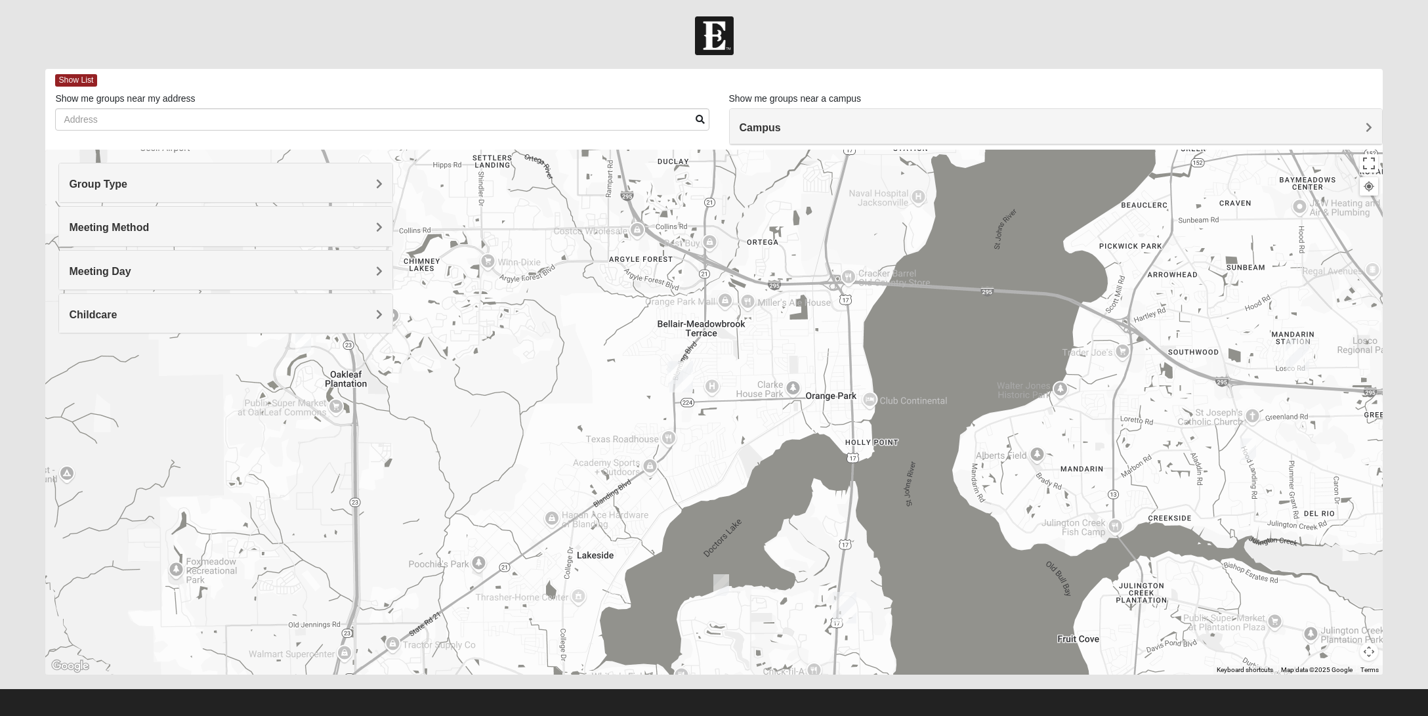
drag, startPoint x: 734, startPoint y: 676, endPoint x: 769, endPoint y: 487, distance: 192.9
click at [770, 482] on div "Show List Loading Groups Keywords Filter Additional Filters Campus [GEOGRAPHIC_…" at bounding box center [713, 378] width 1356 height 619
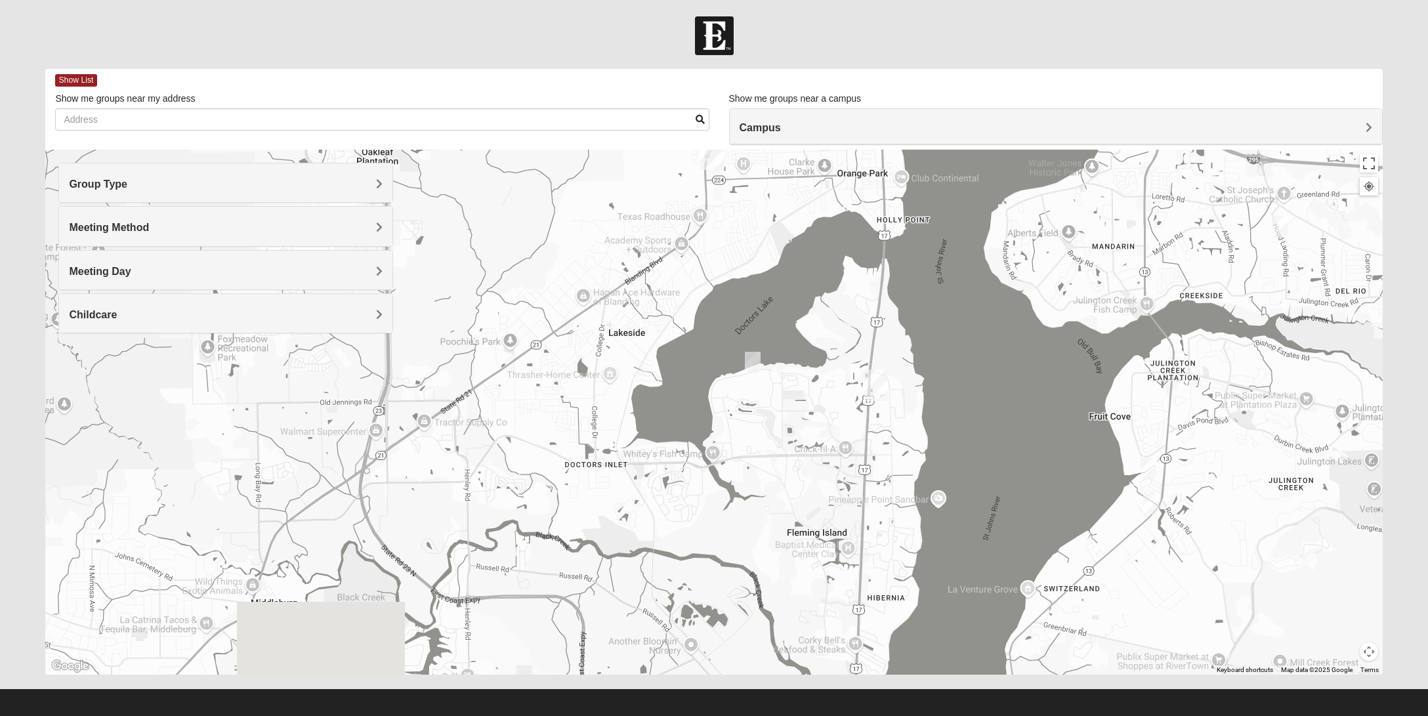
drag, startPoint x: 770, startPoint y: 551, endPoint x: 792, endPoint y: 380, distance: 172.7
click at [792, 380] on div at bounding box center [713, 412] width 1337 height 525
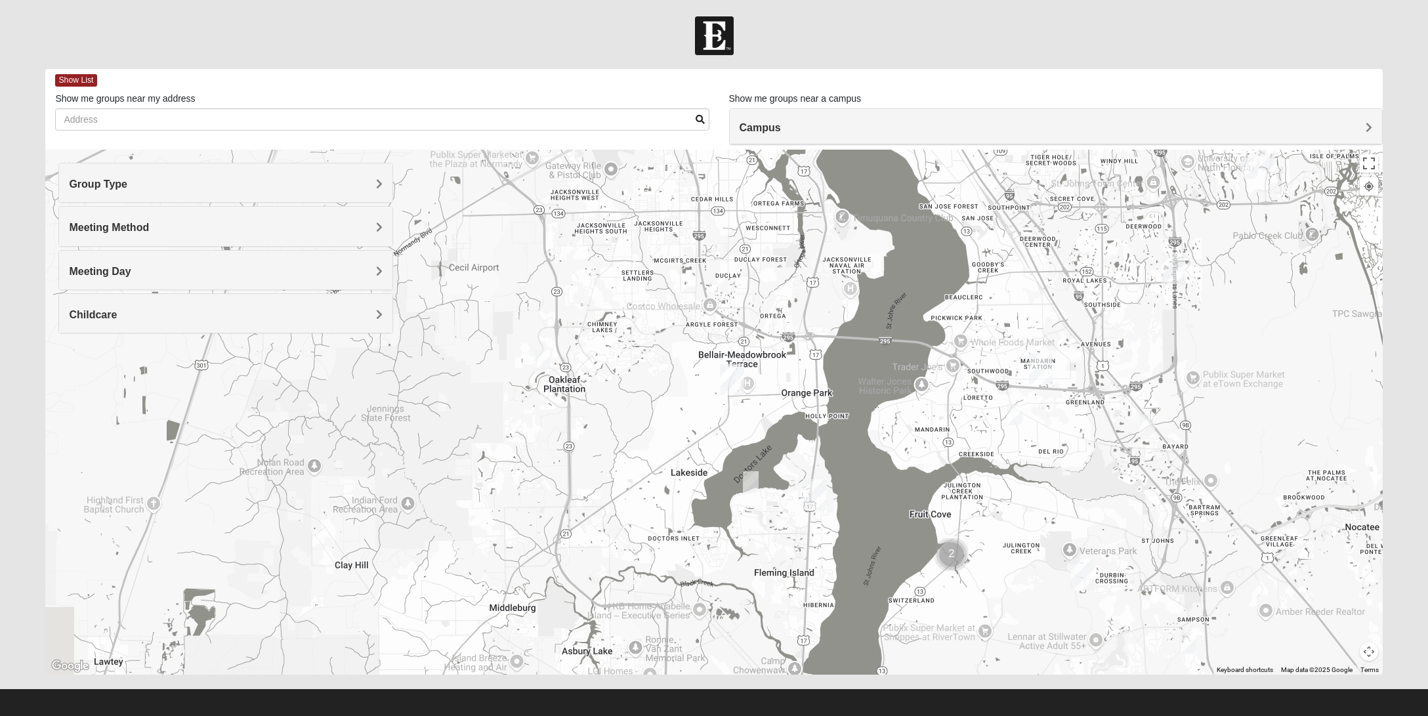
drag, startPoint x: 864, startPoint y: 491, endPoint x: 900, endPoint y: 544, distance: 63.7
click at [896, 539] on div at bounding box center [713, 412] width 1337 height 525
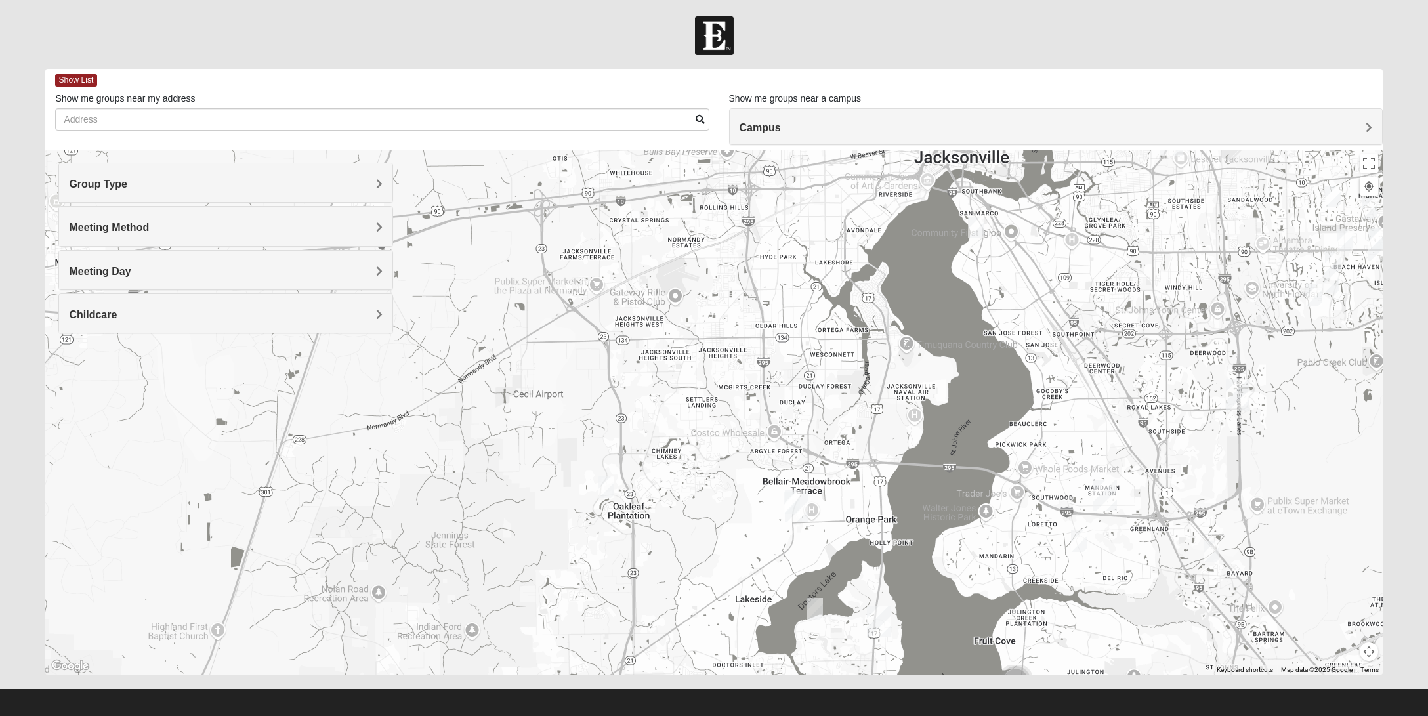
drag, startPoint x: 900, startPoint y: 544, endPoint x: 931, endPoint y: 621, distance: 82.7
click at [931, 621] on div at bounding box center [713, 412] width 1337 height 525
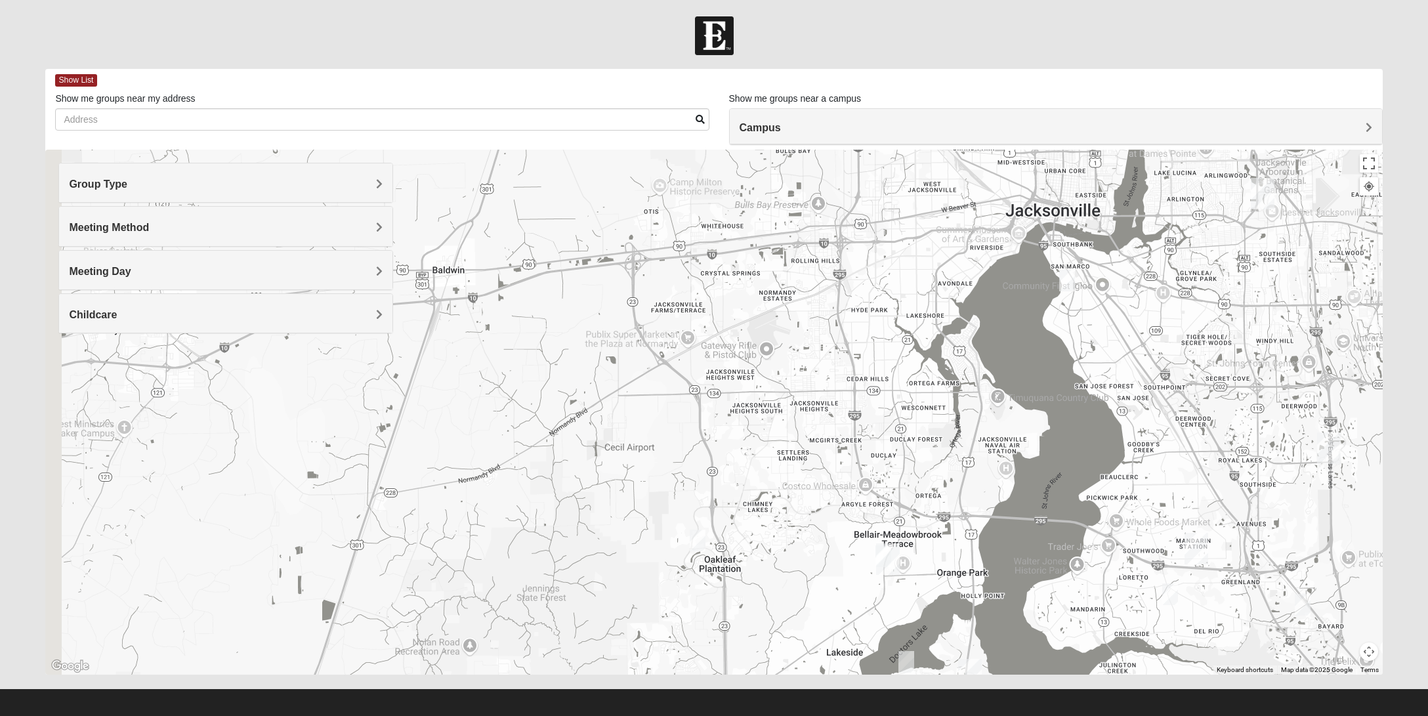
drag, startPoint x: 1009, startPoint y: 526, endPoint x: 1051, endPoint y: 564, distance: 57.1
click at [1051, 564] on div at bounding box center [713, 412] width 1337 height 525
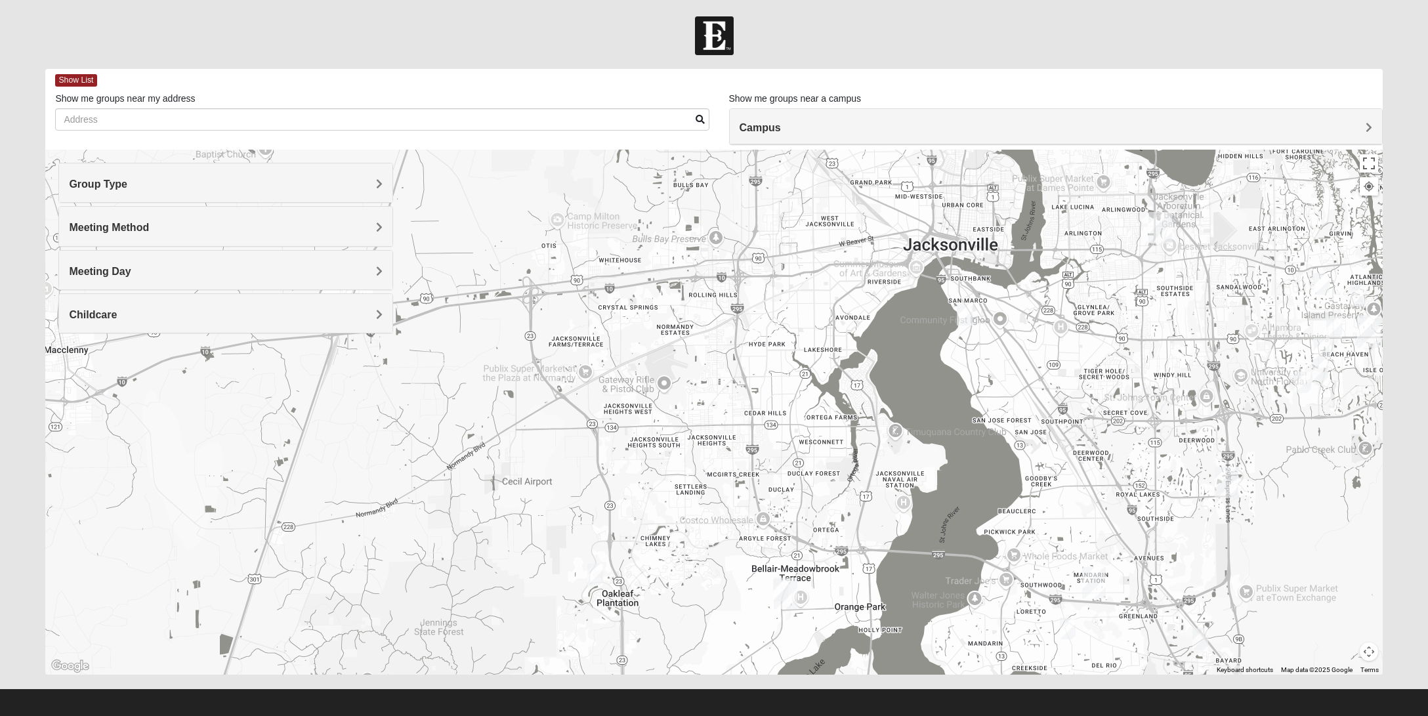
drag, startPoint x: 1321, startPoint y: 431, endPoint x: 1200, endPoint y: 460, distance: 124.1
click at [1200, 460] on div at bounding box center [713, 412] width 1337 height 525
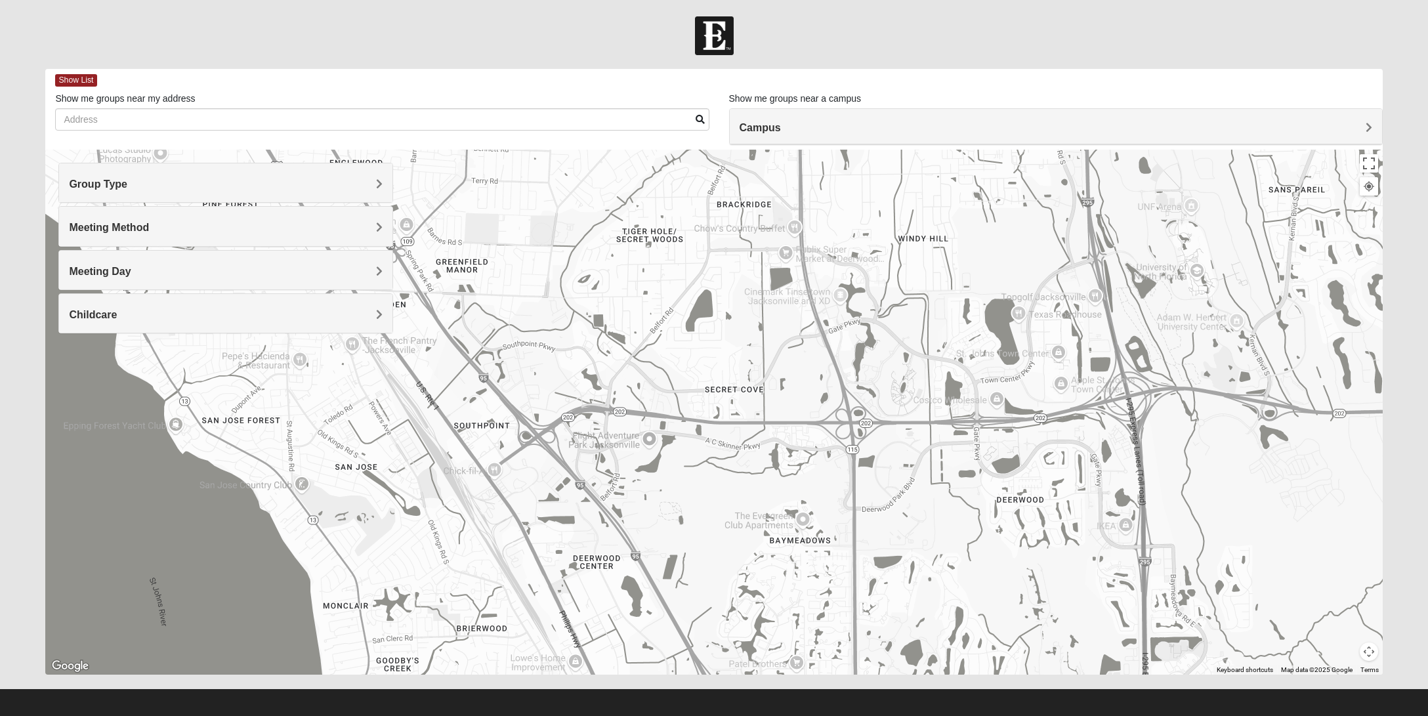
drag, startPoint x: 1227, startPoint y: 434, endPoint x: 1167, endPoint y: 476, distance: 73.0
click at [1167, 476] on div at bounding box center [713, 412] width 1337 height 525
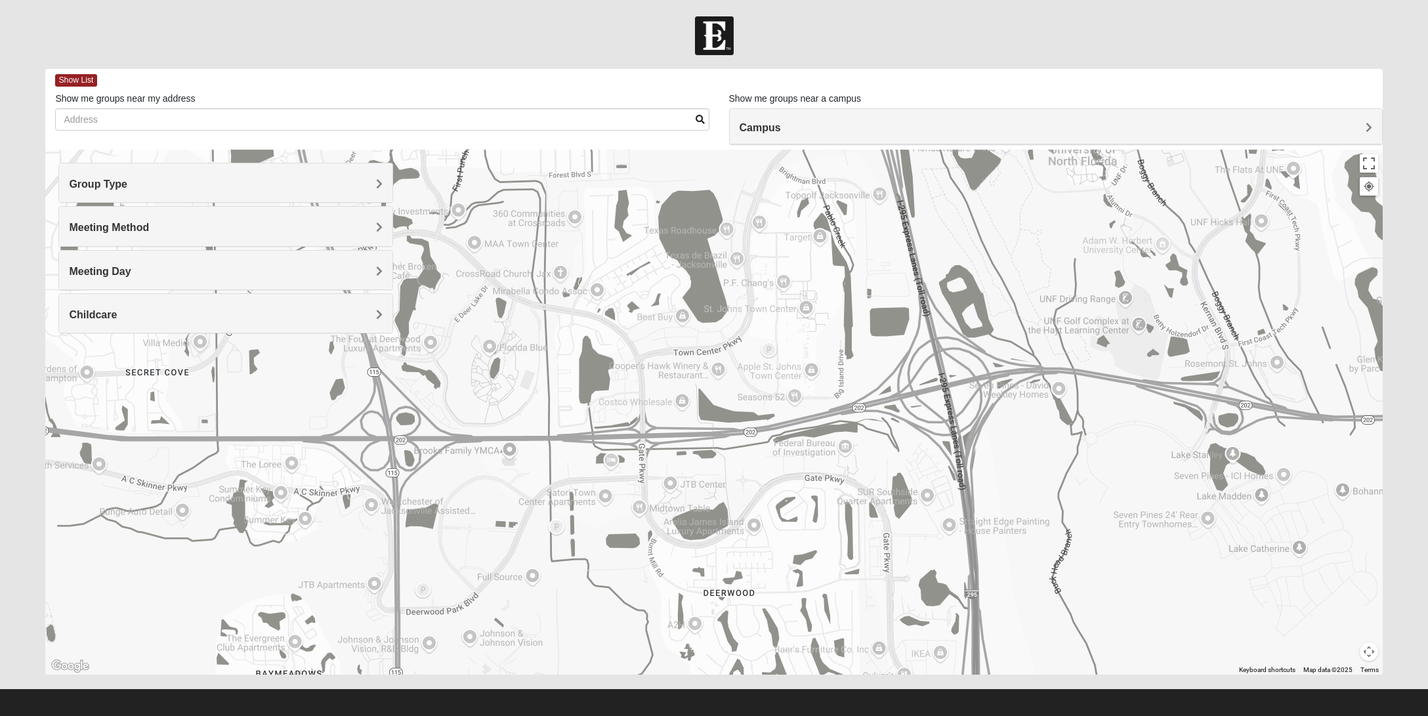
drag, startPoint x: 1121, startPoint y: 480, endPoint x: 1010, endPoint y: 484, distance: 111.0
click at [1010, 484] on div at bounding box center [713, 412] width 1337 height 525
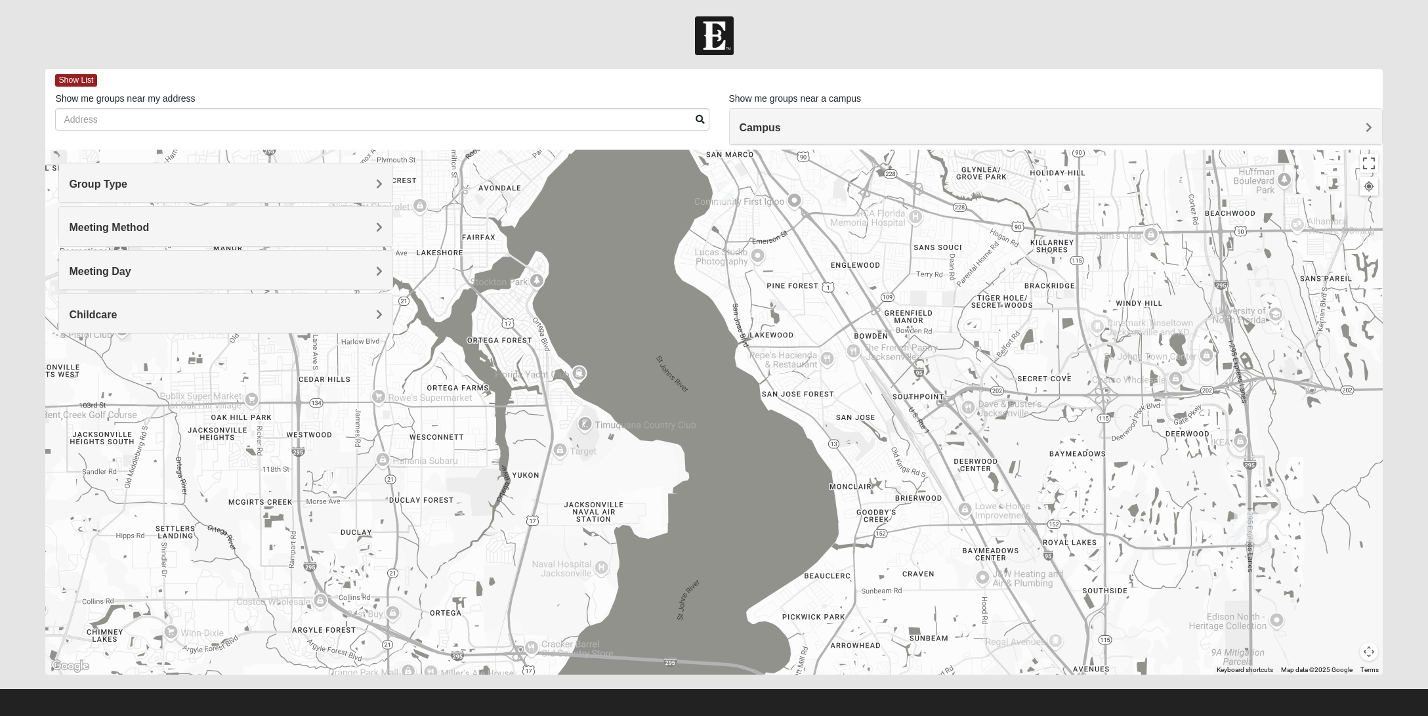
drag, startPoint x: 469, startPoint y: 562, endPoint x: 924, endPoint y: 428, distance: 474.0
click at [1007, 442] on div at bounding box center [713, 412] width 1337 height 525
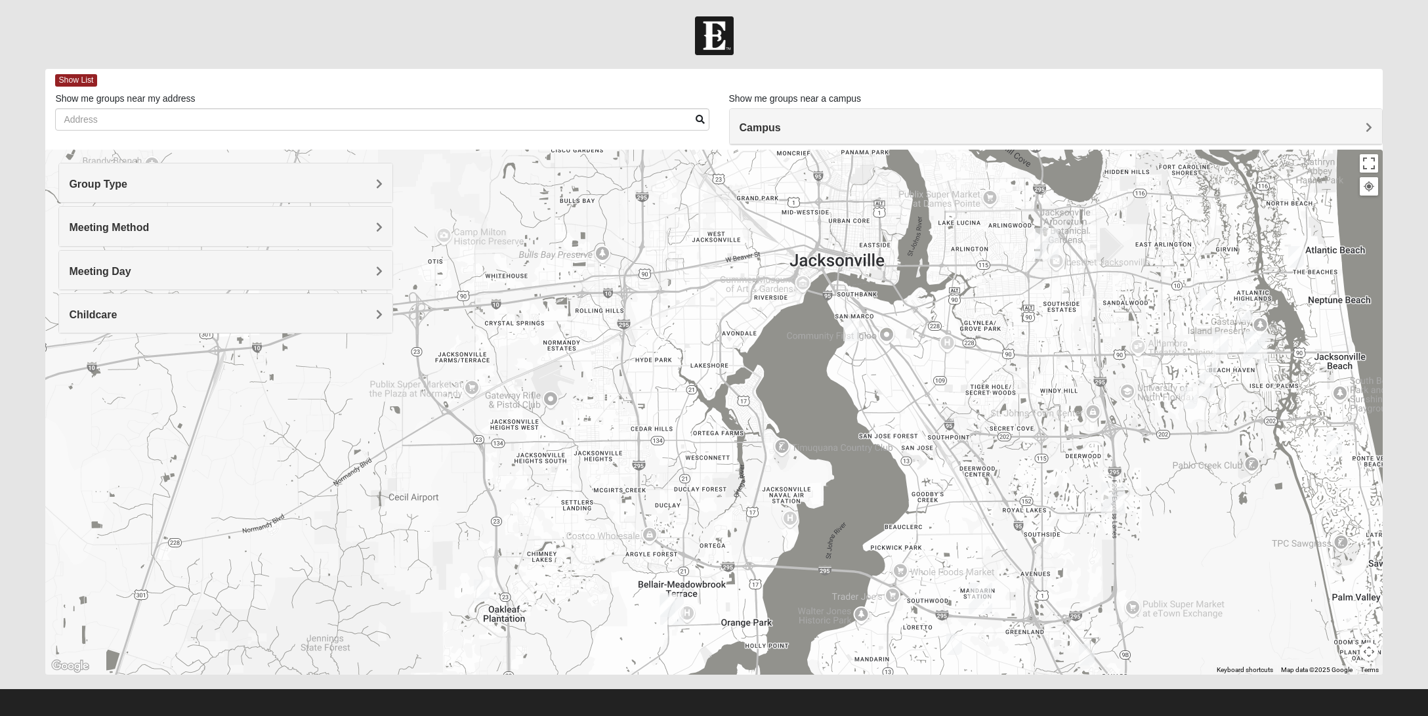
drag, startPoint x: 640, startPoint y: 416, endPoint x: 773, endPoint y: 453, distance: 137.7
click at [773, 453] on div at bounding box center [713, 412] width 1337 height 525
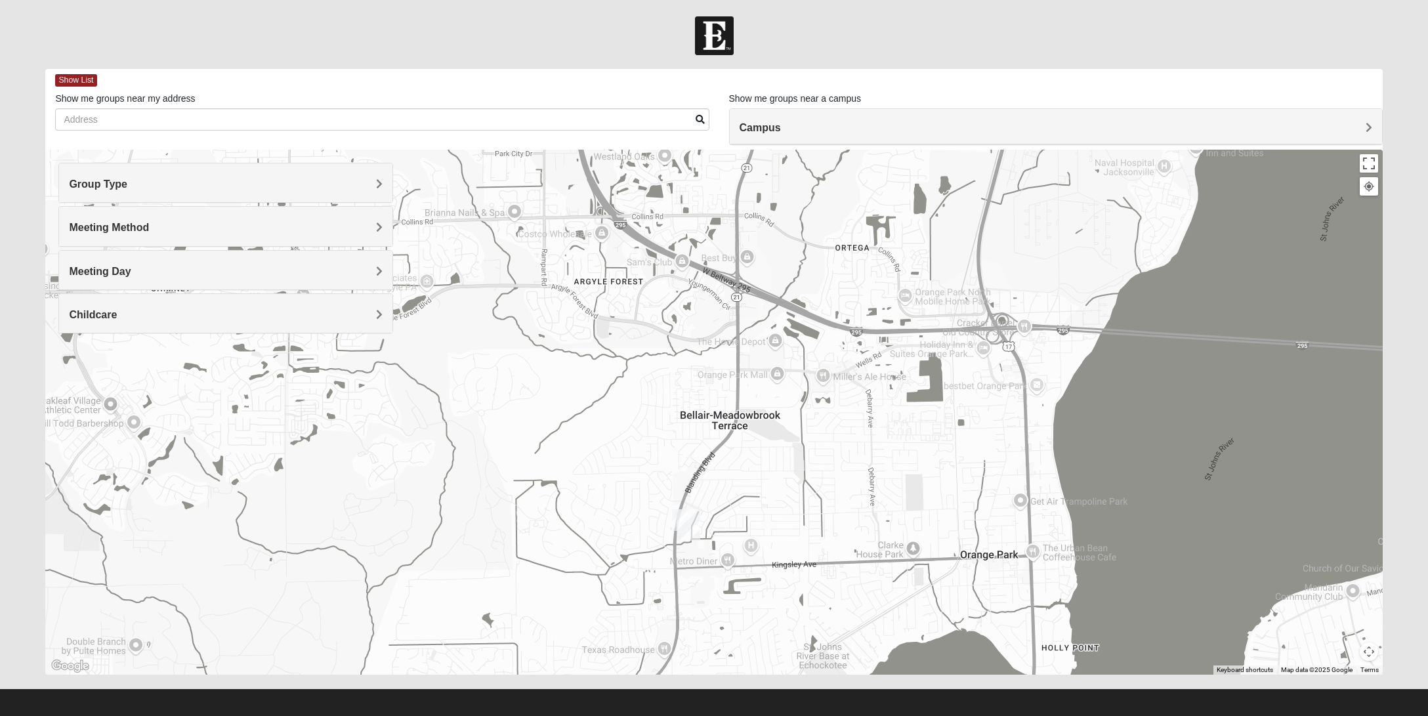
drag, startPoint x: 728, startPoint y: 640, endPoint x: 738, endPoint y: 512, distance: 127.7
click at [738, 512] on div at bounding box center [713, 412] width 1337 height 525
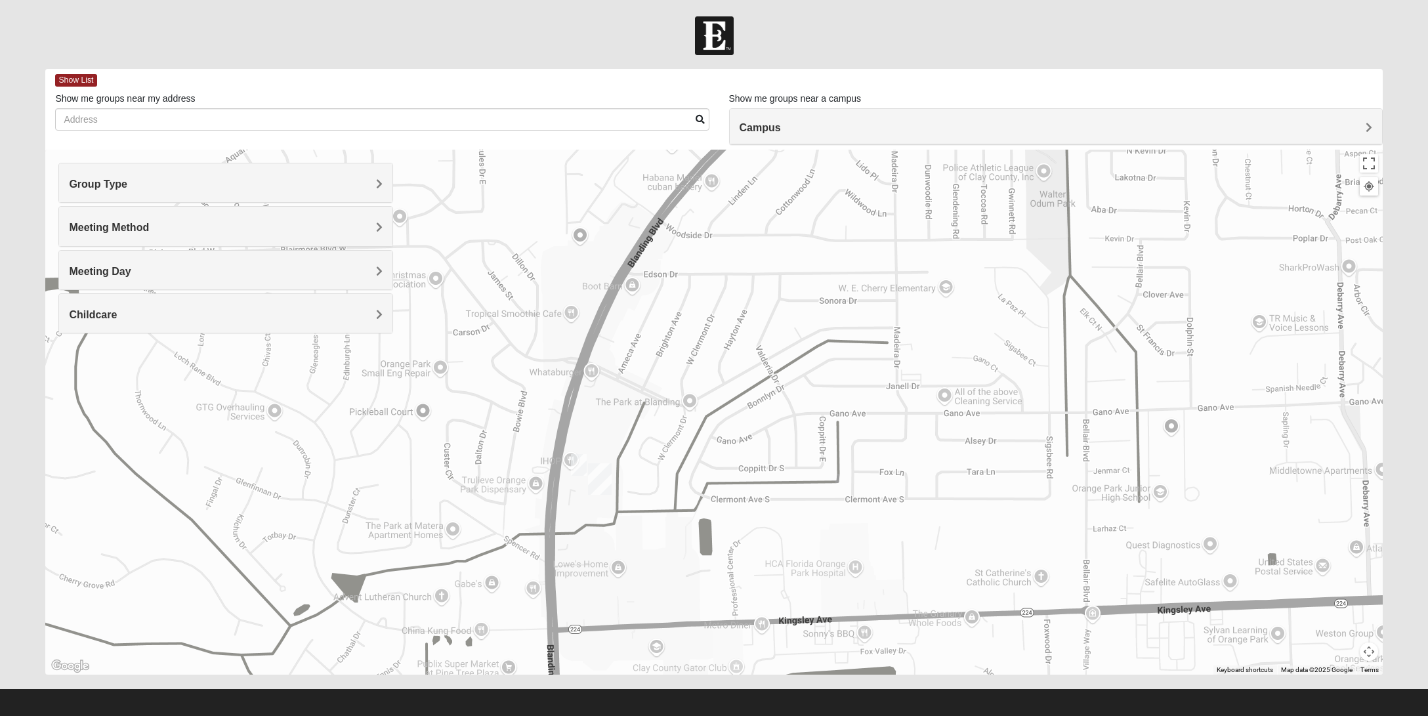
click at [576, 465] on img "1825 Women Hearons" at bounding box center [579, 465] width 26 height 32
click at [659, 383] on button "Close" at bounding box center [663, 381] width 31 height 31
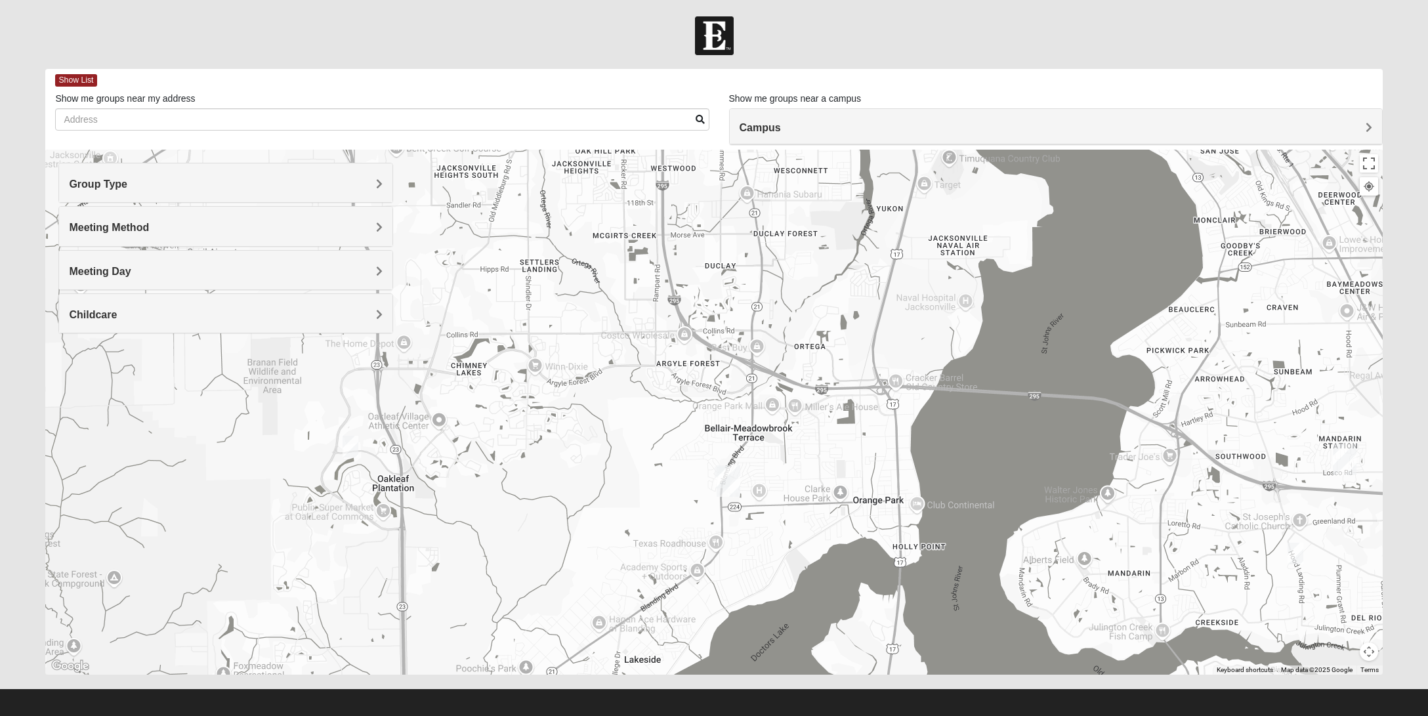
drag, startPoint x: 603, startPoint y: 385, endPoint x: 696, endPoint y: 441, distance: 108.4
click at [696, 441] on div at bounding box center [713, 412] width 1337 height 525
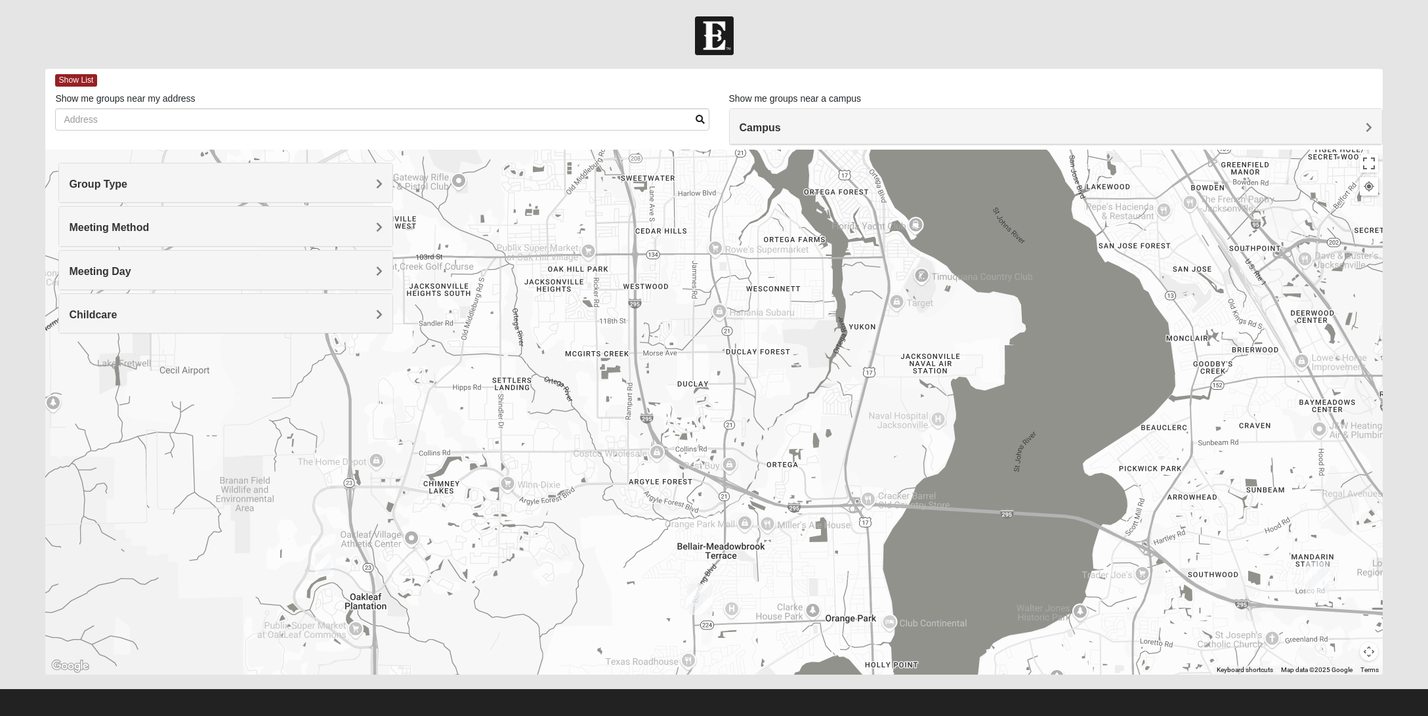
drag, startPoint x: 741, startPoint y: 398, endPoint x: 682, endPoint y: 518, distance: 134.1
click at [682, 518] on div at bounding box center [713, 412] width 1337 height 525
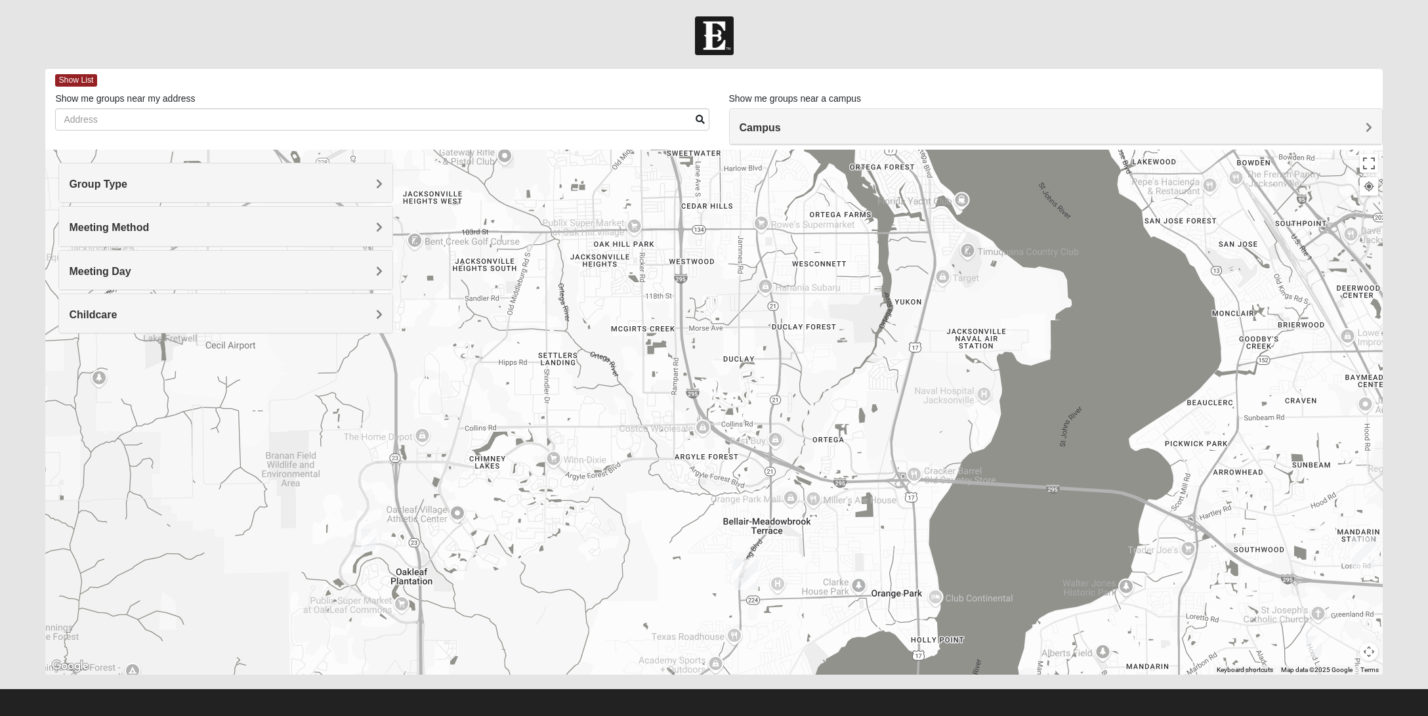
drag, startPoint x: 549, startPoint y: 602, endPoint x: 669, endPoint y: 531, distance: 140.3
click at [667, 533] on div at bounding box center [713, 412] width 1337 height 525
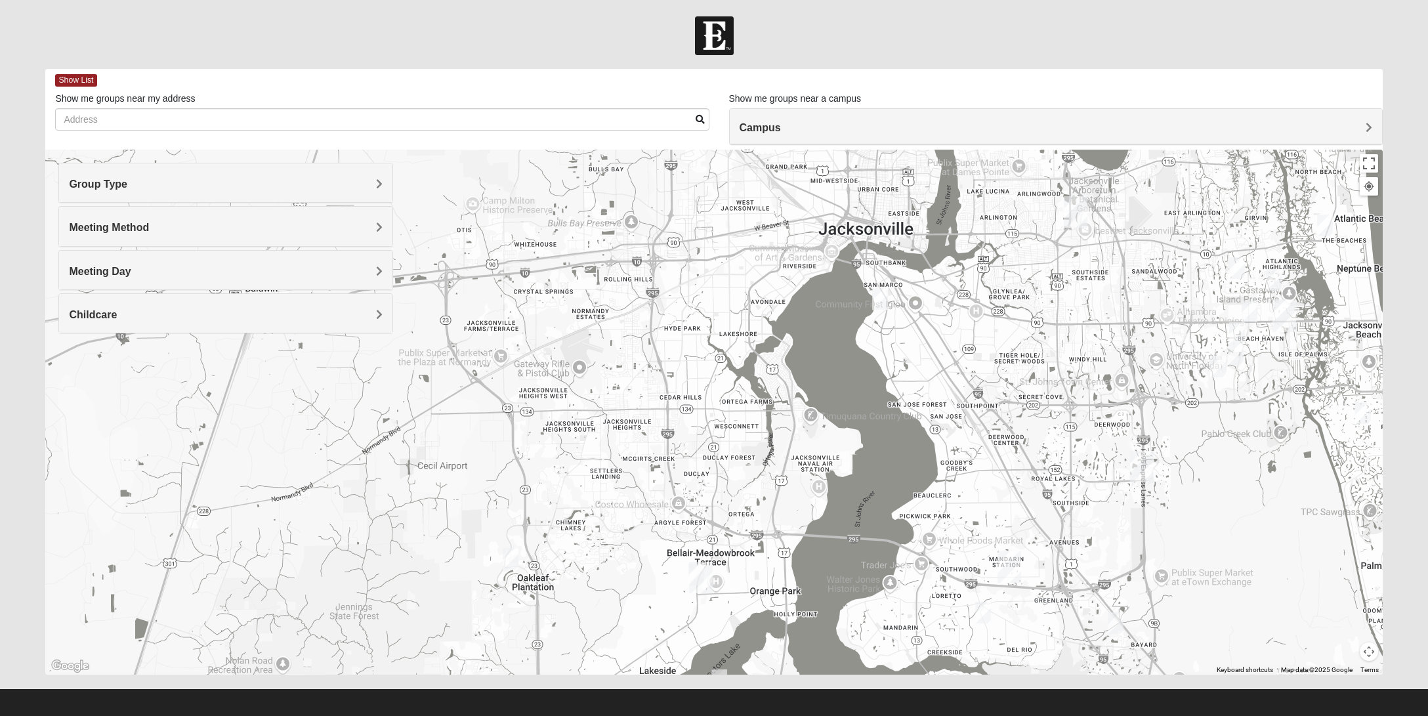
drag, startPoint x: 753, startPoint y: 426, endPoint x: 669, endPoint y: 505, distance: 115.6
click at [669, 505] on div at bounding box center [713, 412] width 1337 height 525
click at [882, 295] on img "1825 Mixed Chamberlian/Hicks 32207" at bounding box center [880, 299] width 26 height 32
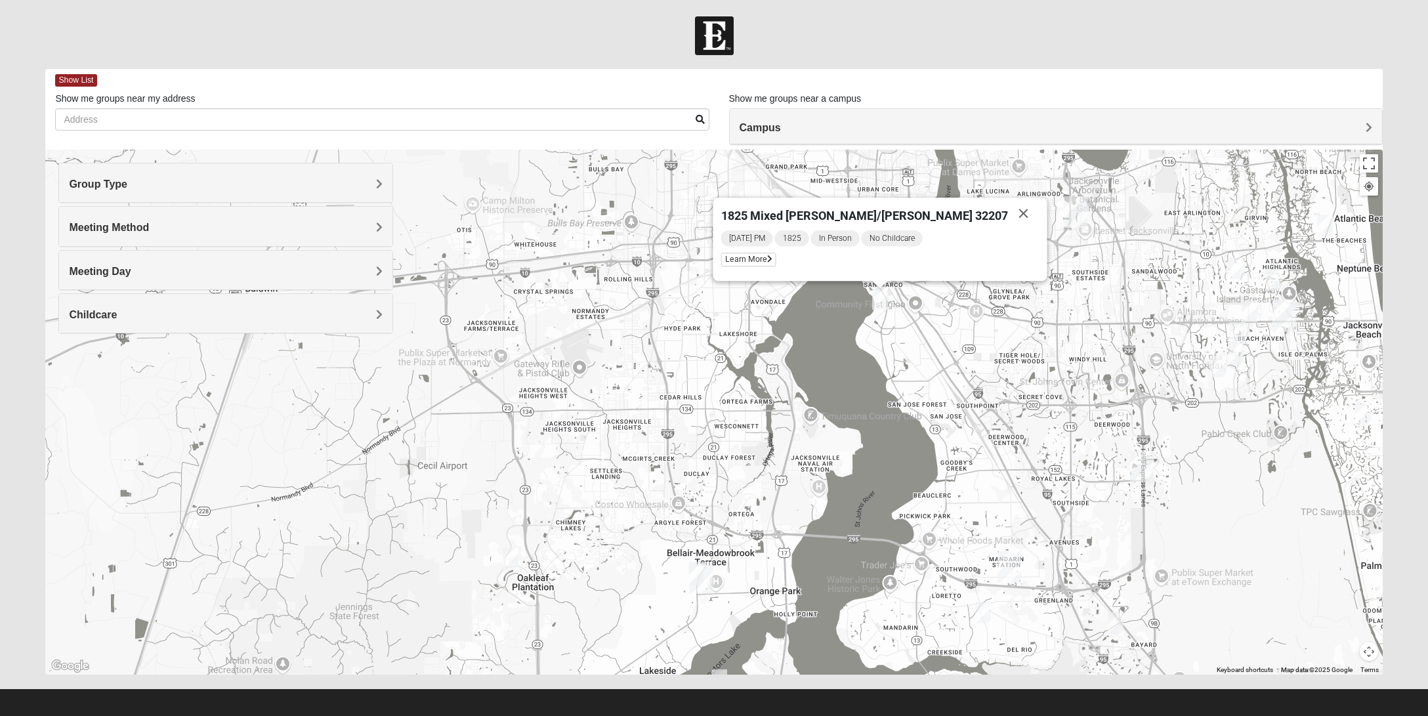
click at [782, 390] on div "1825 Mixed [PERSON_NAME]/[PERSON_NAME] 32207 [DATE] PM 1825 In Person No Childc…" at bounding box center [713, 412] width 1337 height 525
click at [1008, 215] on button "Close" at bounding box center [1023, 213] width 31 height 31
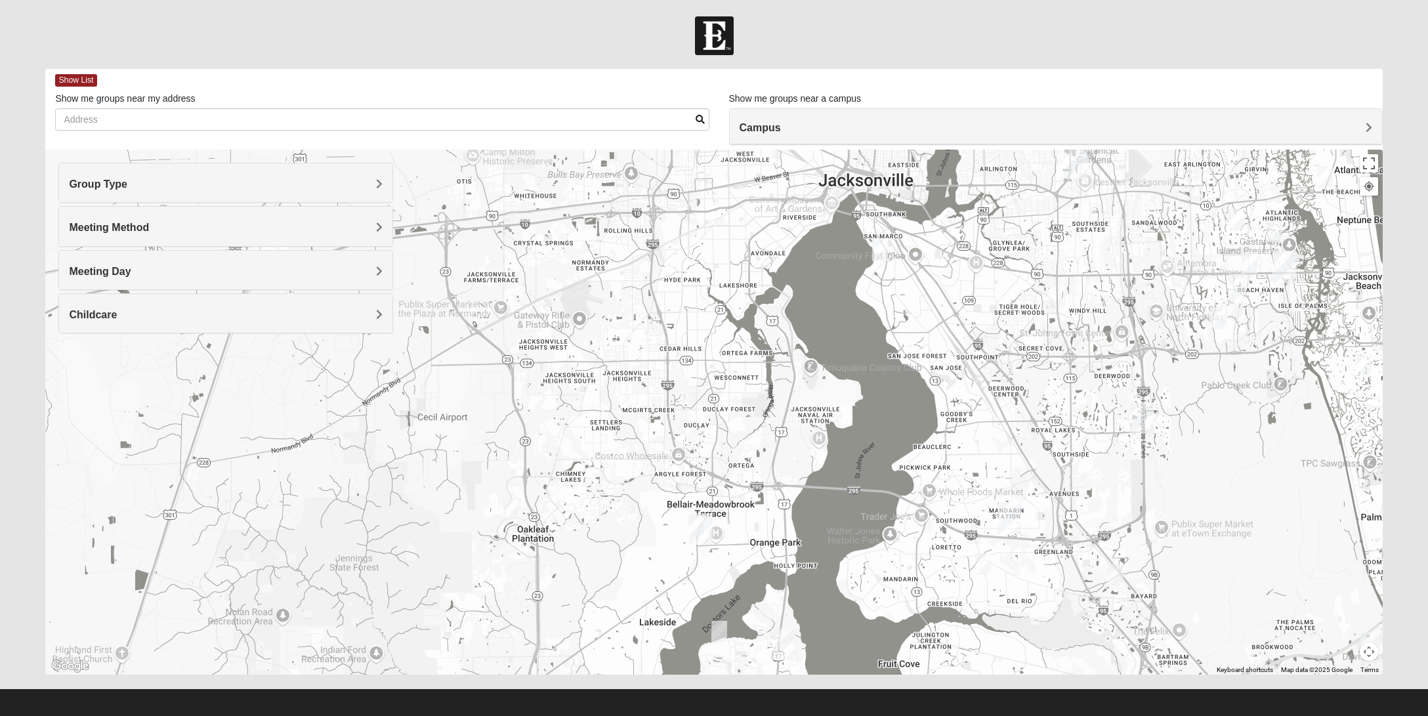
drag, startPoint x: 993, startPoint y: 612, endPoint x: 991, endPoint y: 546, distance: 66.3
click at [991, 548] on img "1825 Mixed Fletcher 32258" at bounding box center [983, 564] width 26 height 32
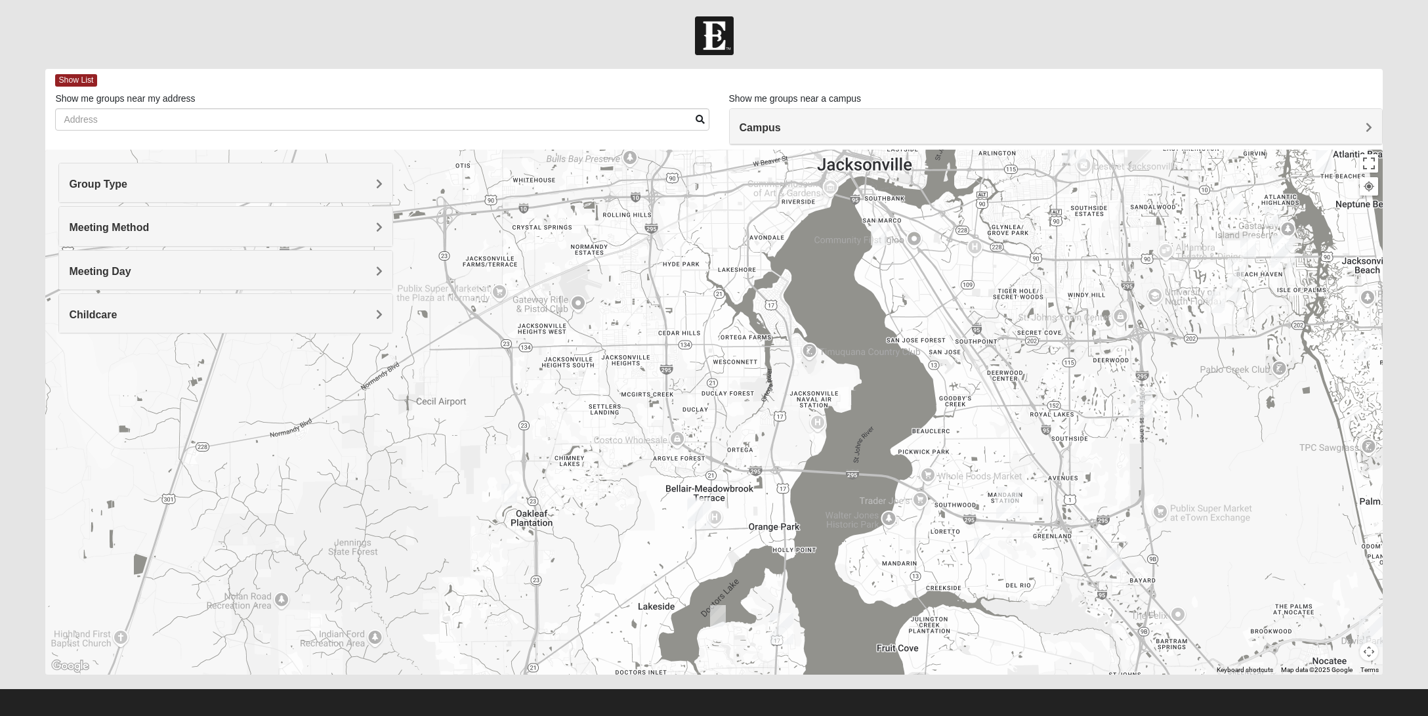
click at [982, 547] on img "1825 Mixed Fletcher 32258" at bounding box center [981, 548] width 26 height 32
click at [1066, 463] on button "Close" at bounding box center [1077, 464] width 31 height 31
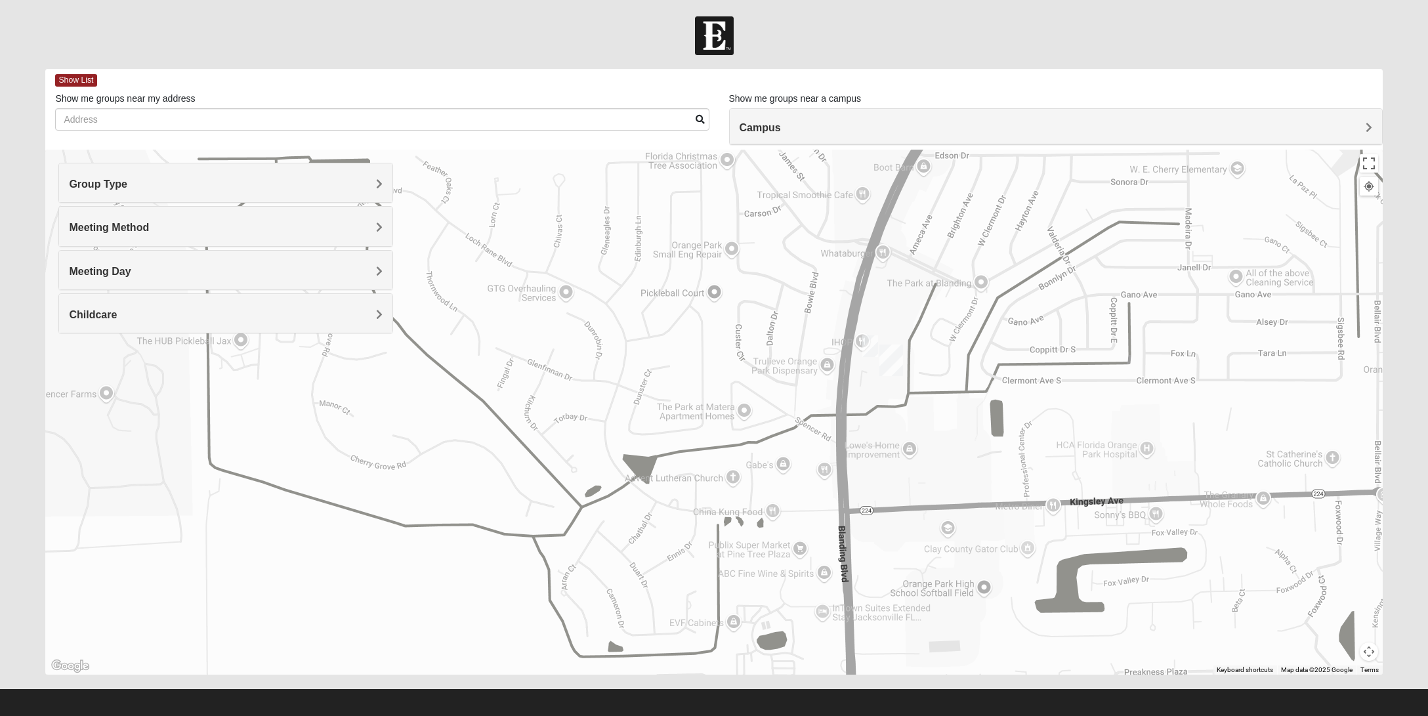
drag, startPoint x: 849, startPoint y: 469, endPoint x: 839, endPoint y: 492, distance: 25.3
click at [839, 492] on div "To navigate, press the arrow keys." at bounding box center [713, 412] width 1337 height 525
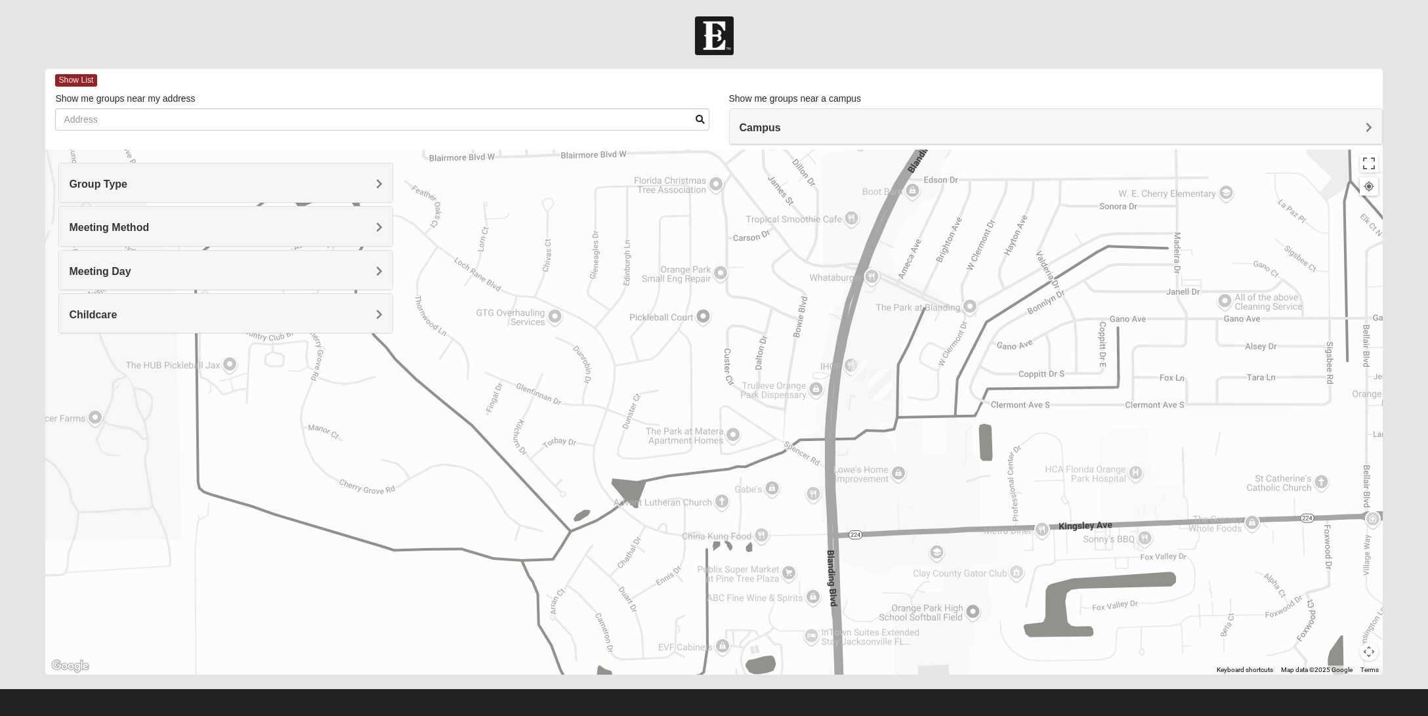
click at [857, 370] on img "1825 Women Hearons" at bounding box center [859, 370] width 26 height 32
click at [883, 382] on img "Orange Park" at bounding box center [880, 385] width 34 height 42
click at [922, 319] on button "Close" at bounding box center [937, 317] width 31 height 31
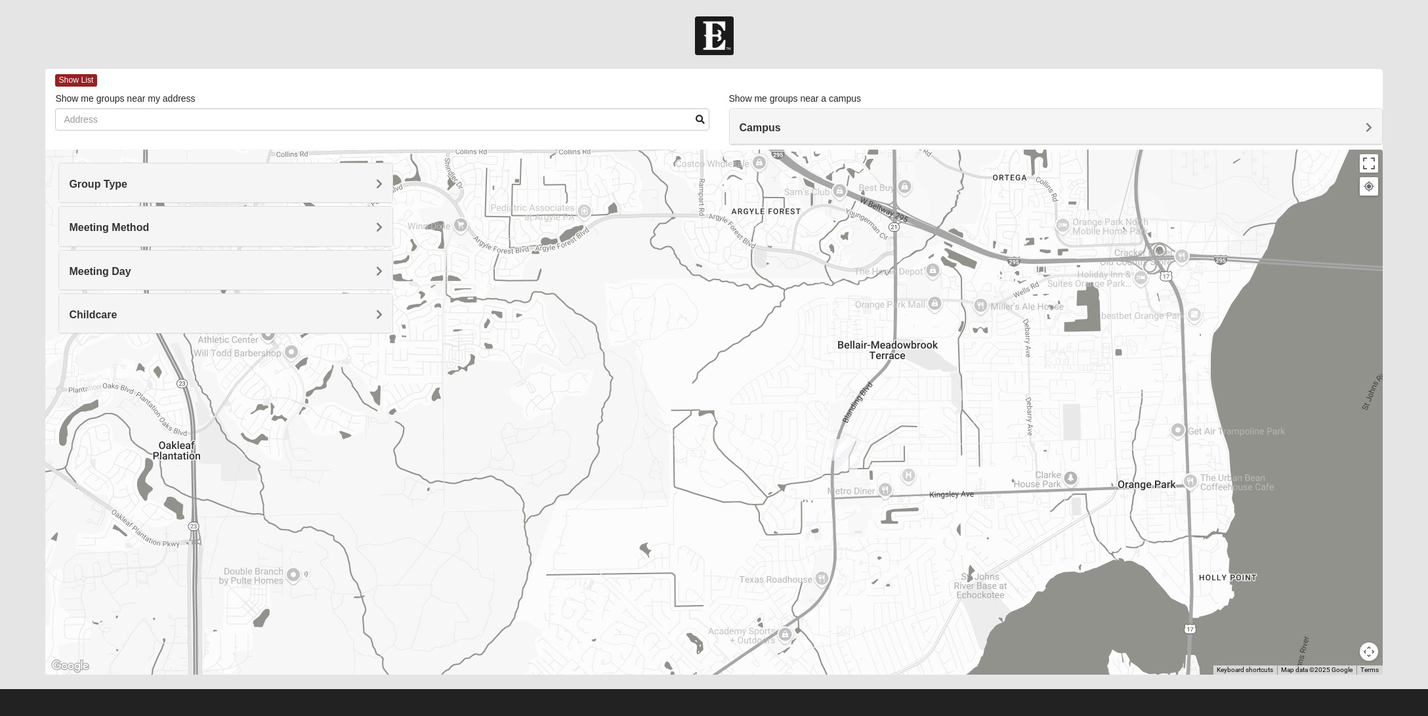
drag, startPoint x: 888, startPoint y: 440, endPoint x: 882, endPoint y: 526, distance: 86.2
click at [882, 526] on div at bounding box center [713, 412] width 1337 height 525
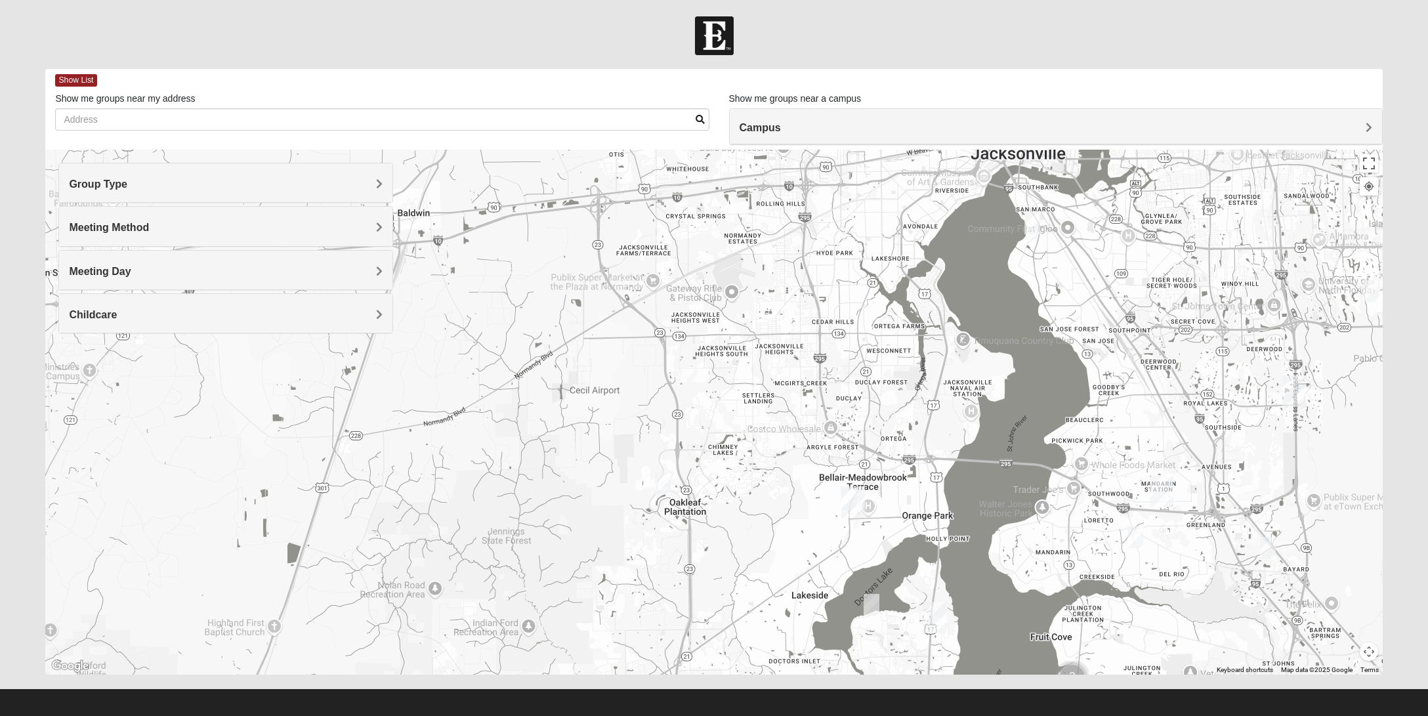
click at [938, 618] on img "Fleming Island" at bounding box center [935, 617] width 34 height 42
click at [890, 642] on div "[PERSON_NAME][GEOGRAPHIC_DATA] [STREET_ADDRESS][PERSON_NAME]" at bounding box center [713, 412] width 1337 height 525
click at [1022, 553] on button "Close" at bounding box center [1037, 550] width 31 height 31
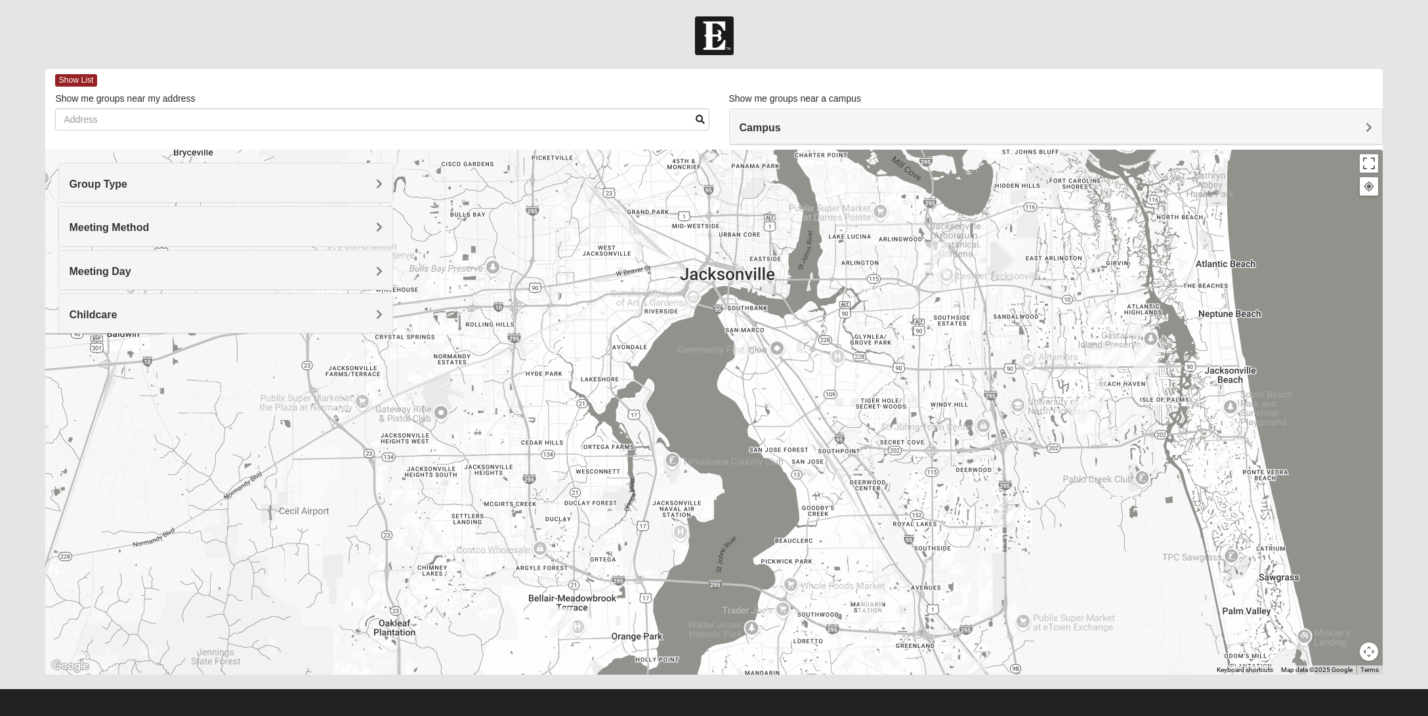
drag, startPoint x: 1099, startPoint y: 478, endPoint x: 745, endPoint y: 580, distance: 368.6
click at [745, 580] on div at bounding box center [713, 412] width 1337 height 525
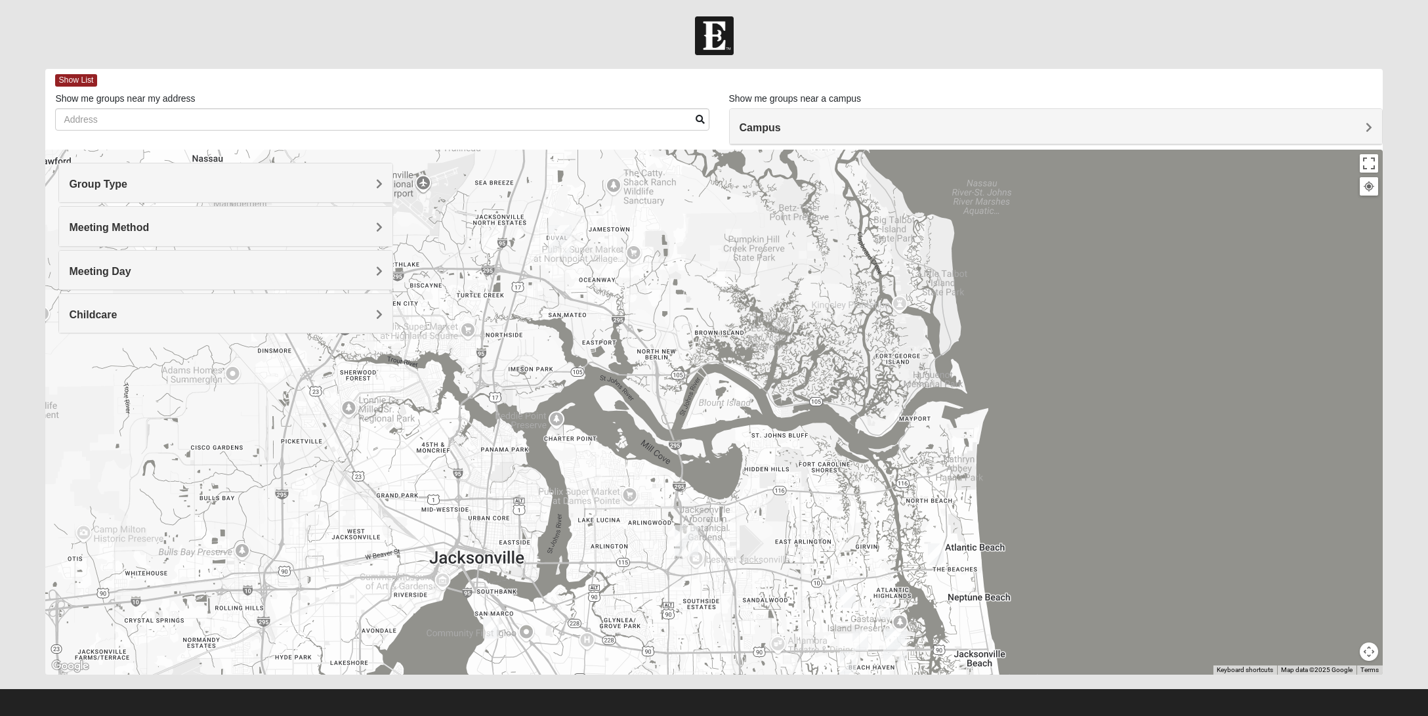
drag, startPoint x: 1146, startPoint y: 346, endPoint x: 978, endPoint y: 668, distance: 362.8
click at [978, 668] on div at bounding box center [713, 412] width 1337 height 525
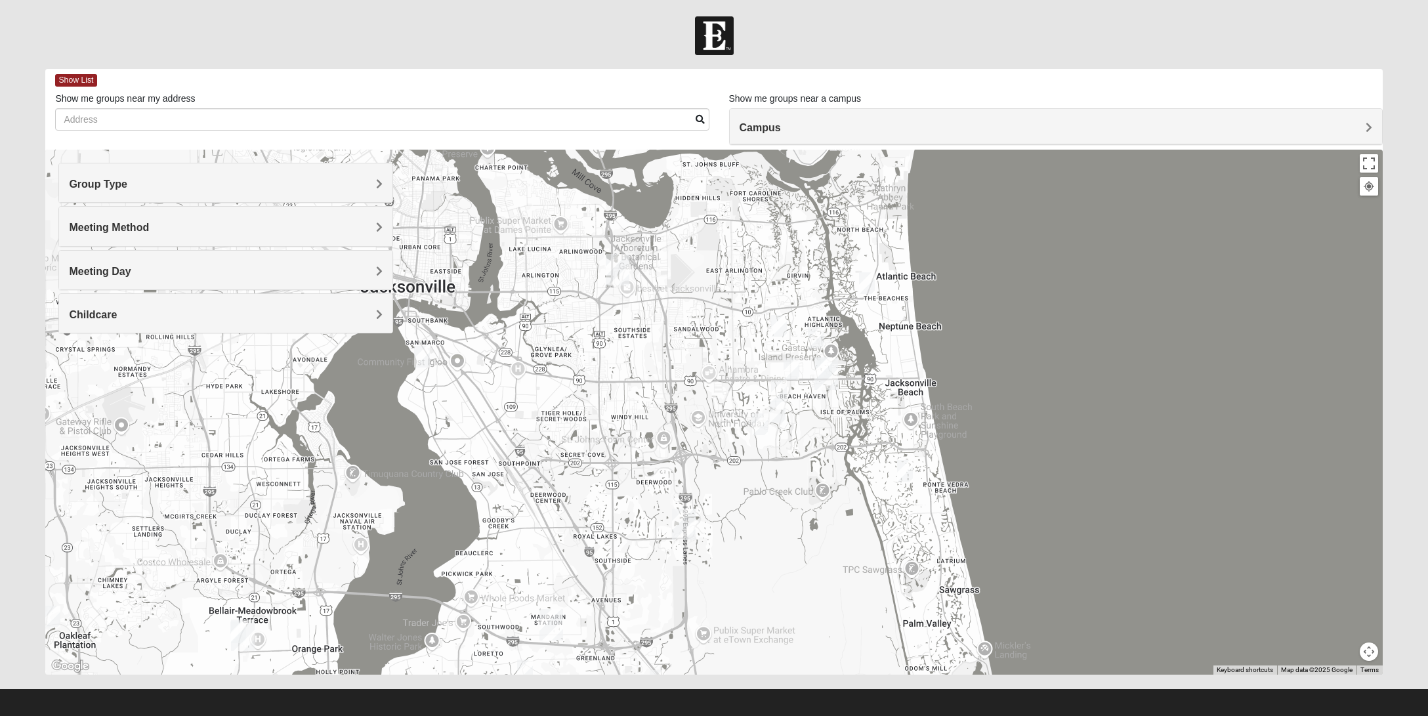
drag, startPoint x: 799, startPoint y: 536, endPoint x: 712, endPoint y: 200, distance: 346.9
click at [712, 200] on div at bounding box center [713, 412] width 1337 height 525
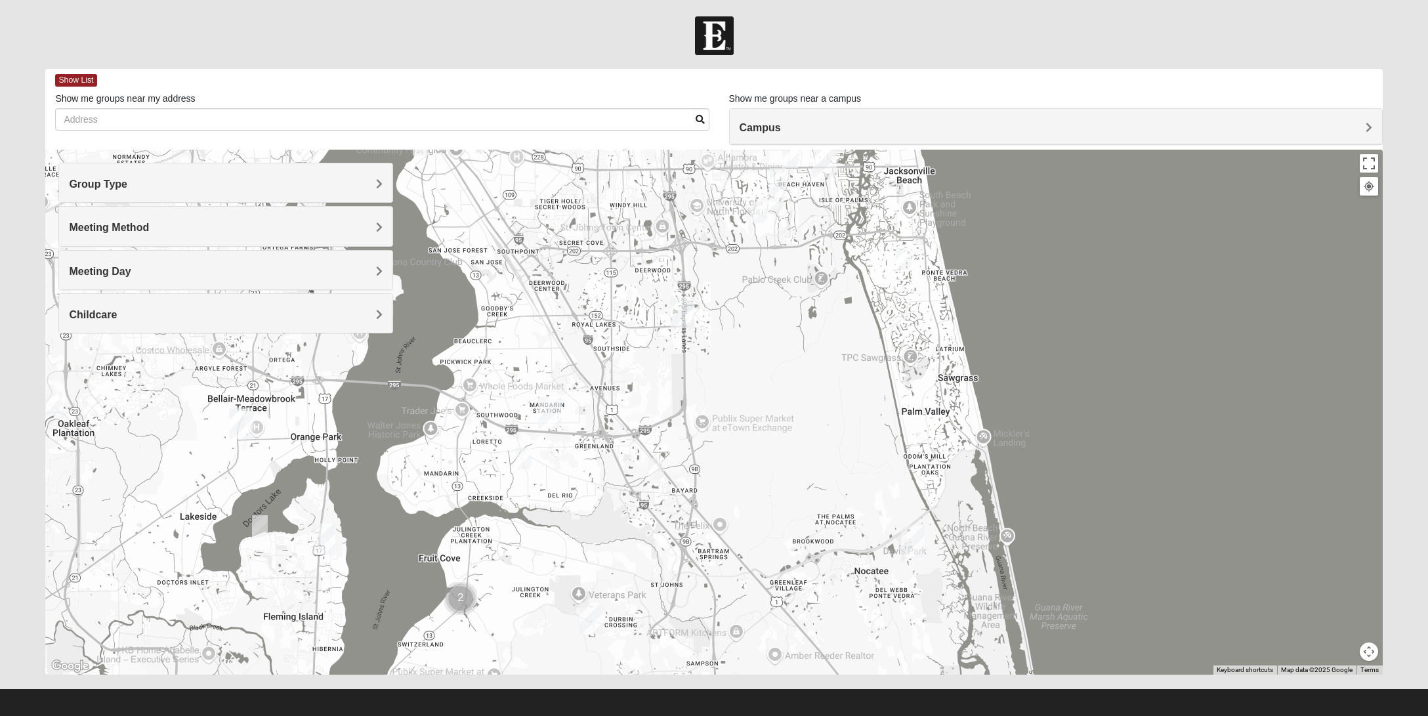
drag, startPoint x: 762, startPoint y: 479, endPoint x: 785, endPoint y: 339, distance: 141.7
click at [785, 339] on div at bounding box center [713, 412] width 1337 height 525
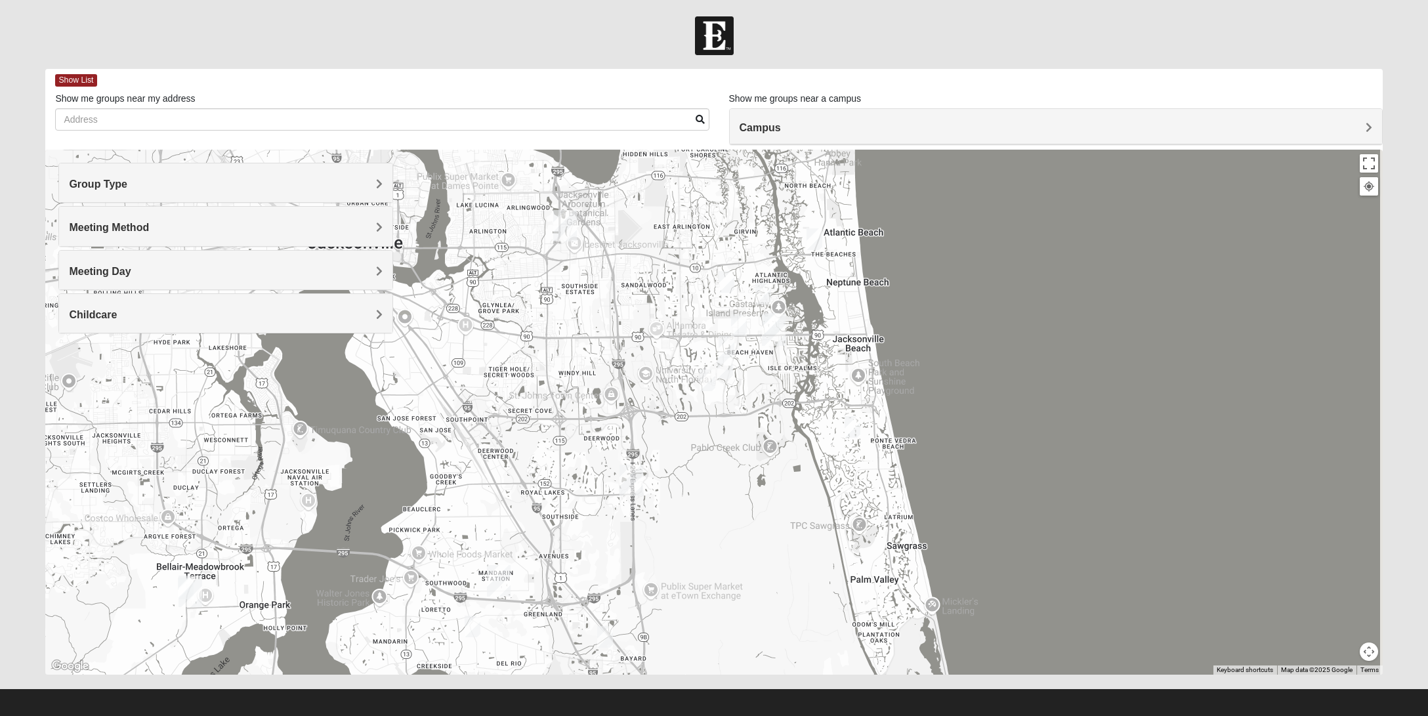
drag, startPoint x: 820, startPoint y: 307, endPoint x: 760, endPoint y: 507, distance: 208.8
click at [759, 510] on div at bounding box center [713, 412] width 1337 height 525
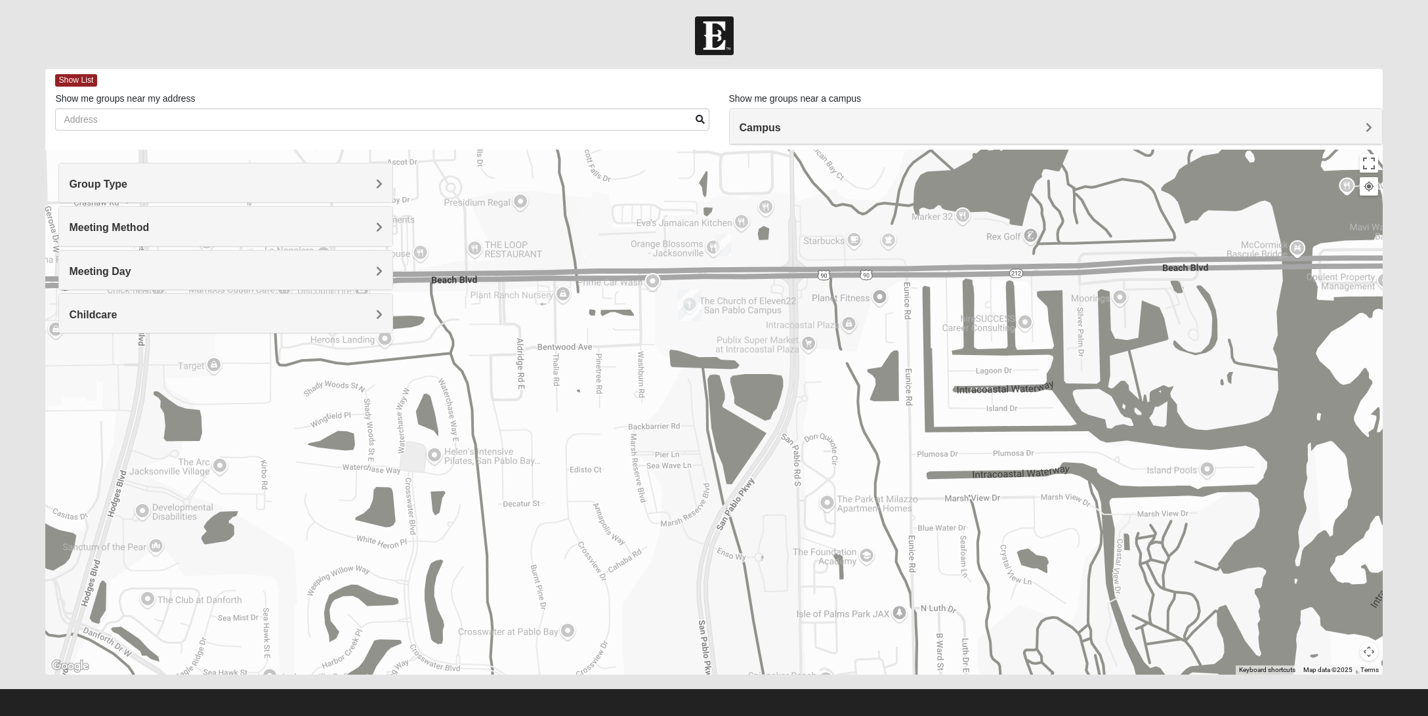
drag, startPoint x: 668, startPoint y: 411, endPoint x: 955, endPoint y: 517, distance: 306.4
click at [955, 517] on div at bounding box center [713, 412] width 1337 height 525
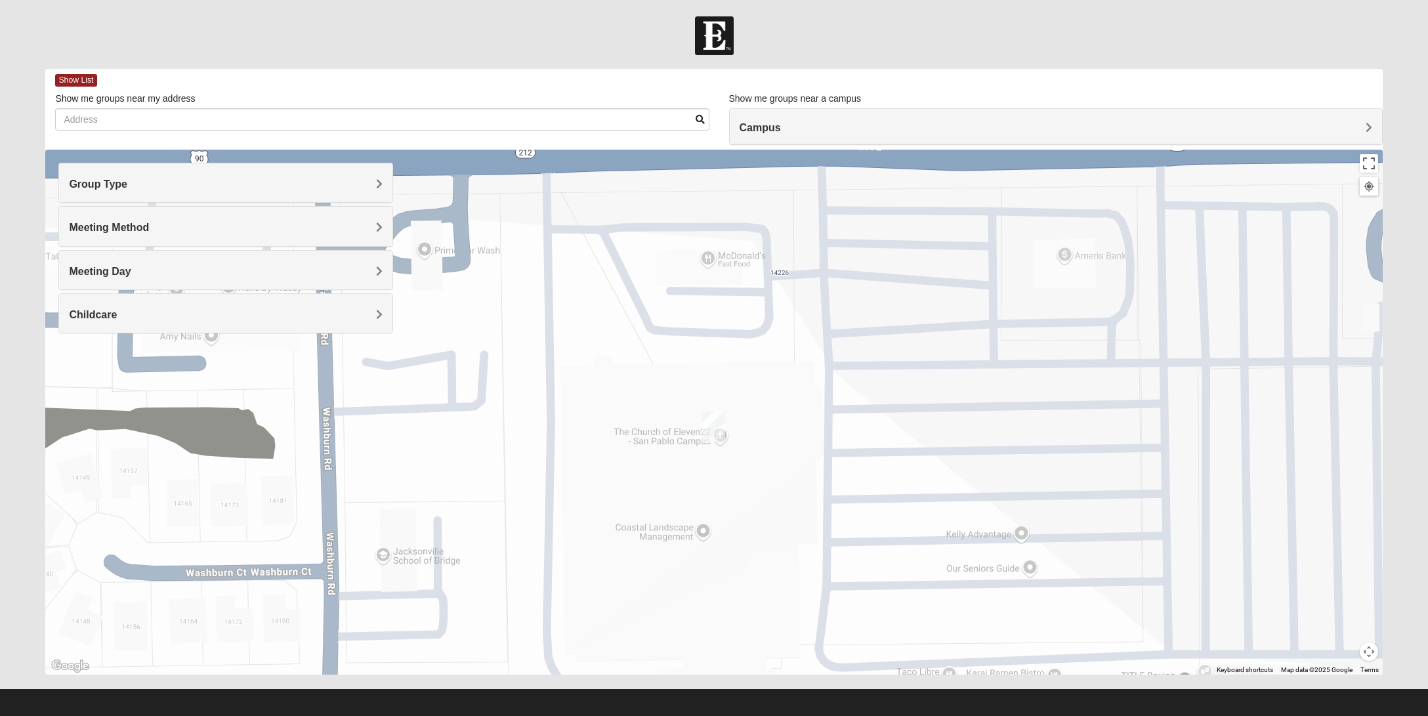
drag, startPoint x: 588, startPoint y: 341, endPoint x: 768, endPoint y: 625, distance: 336.6
click at [768, 625] on div at bounding box center [713, 412] width 1337 height 525
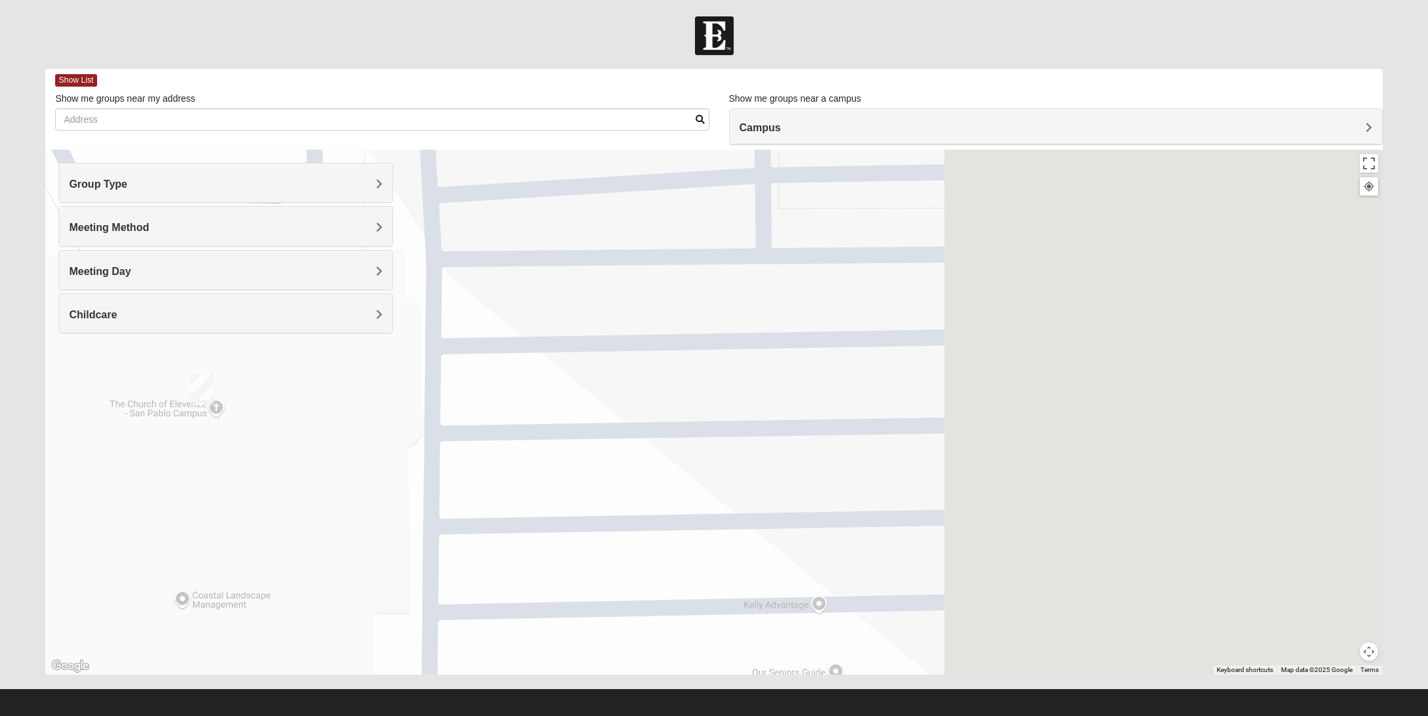
drag, startPoint x: 1004, startPoint y: 411, endPoint x: 520, endPoint y: 412, distance: 483.6
click at [520, 412] on div at bounding box center [713, 412] width 1337 height 525
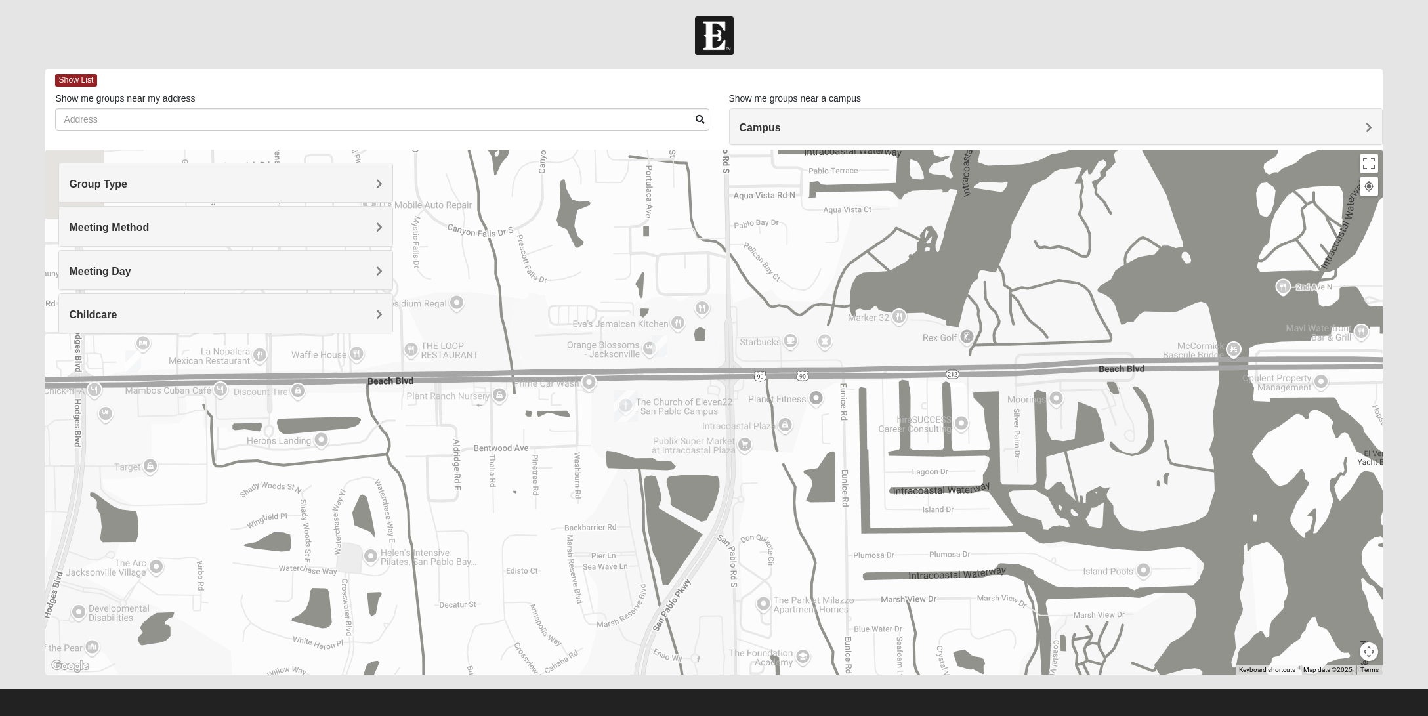
drag, startPoint x: 563, startPoint y: 476, endPoint x: 772, endPoint y: 497, distance: 209.7
click at [772, 497] on div at bounding box center [713, 412] width 1337 height 525
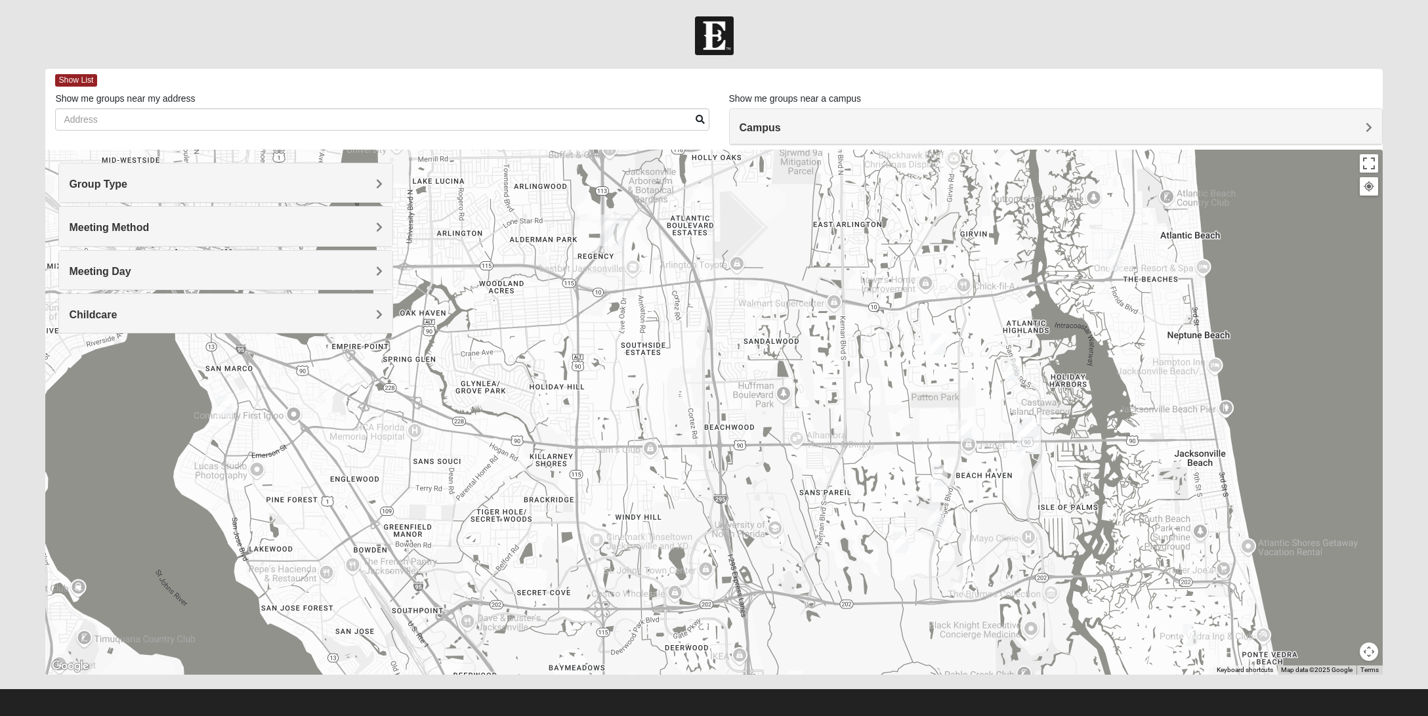
drag, startPoint x: 425, startPoint y: 548, endPoint x: 680, endPoint y: 520, distance: 256.8
click at [680, 520] on div at bounding box center [713, 412] width 1337 height 525
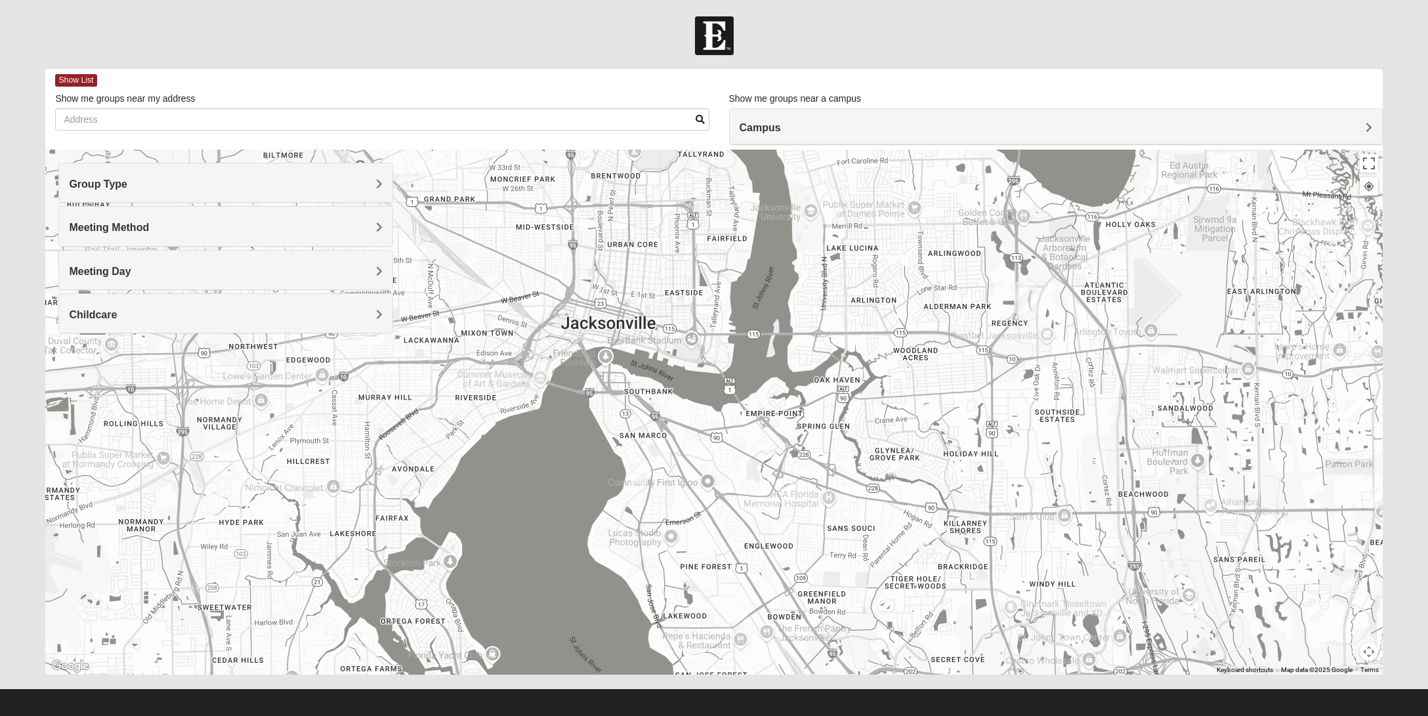
drag, startPoint x: 381, startPoint y: 538, endPoint x: 799, endPoint y: 607, distance: 423.6
click at [799, 607] on div at bounding box center [713, 412] width 1337 height 525
